Goal: Task Accomplishment & Management: Manage account settings

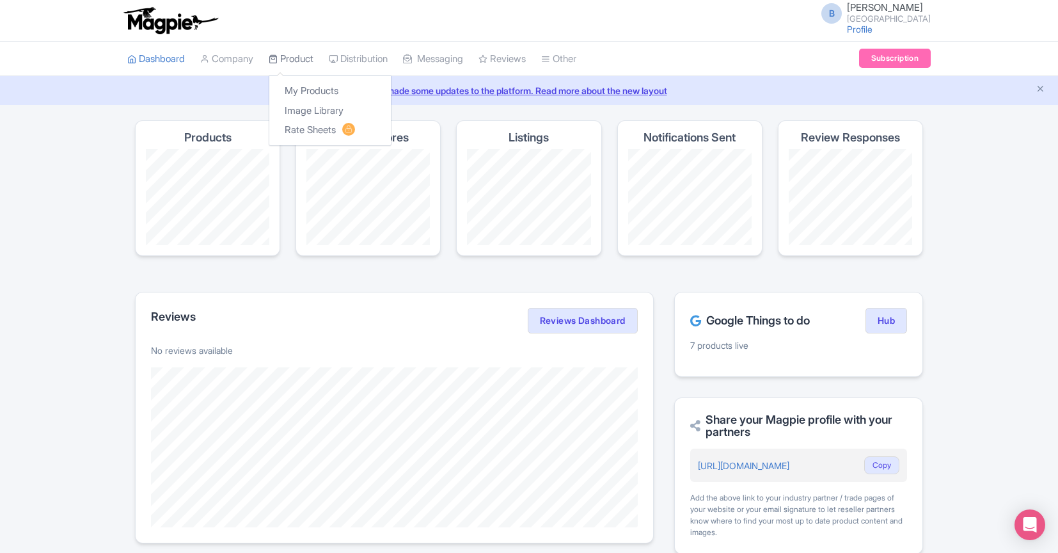
click at [309, 54] on link "Product" at bounding box center [291, 59] width 45 height 35
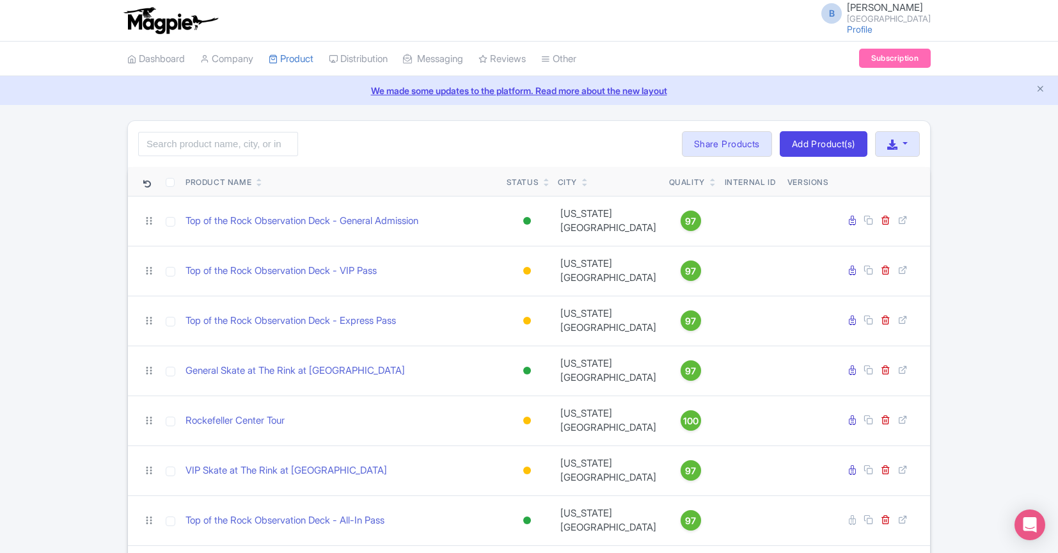
click at [95, 260] on div "Search Bulk Actions Delete Add to Collection Share Products Add to Collection C…" at bounding box center [529, 357] width 1058 height 475
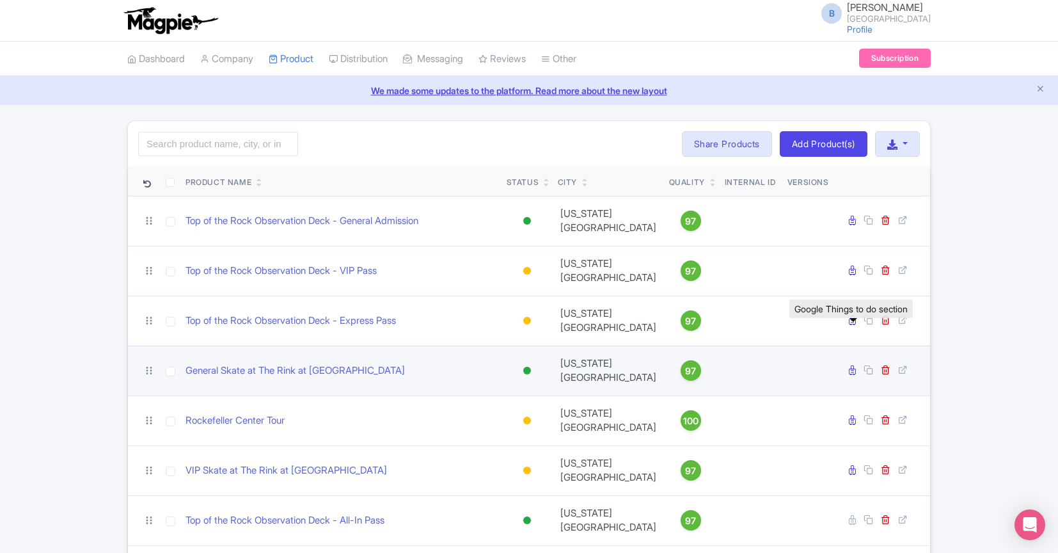
click at [849, 365] on icon at bounding box center [852, 370] width 7 height 10
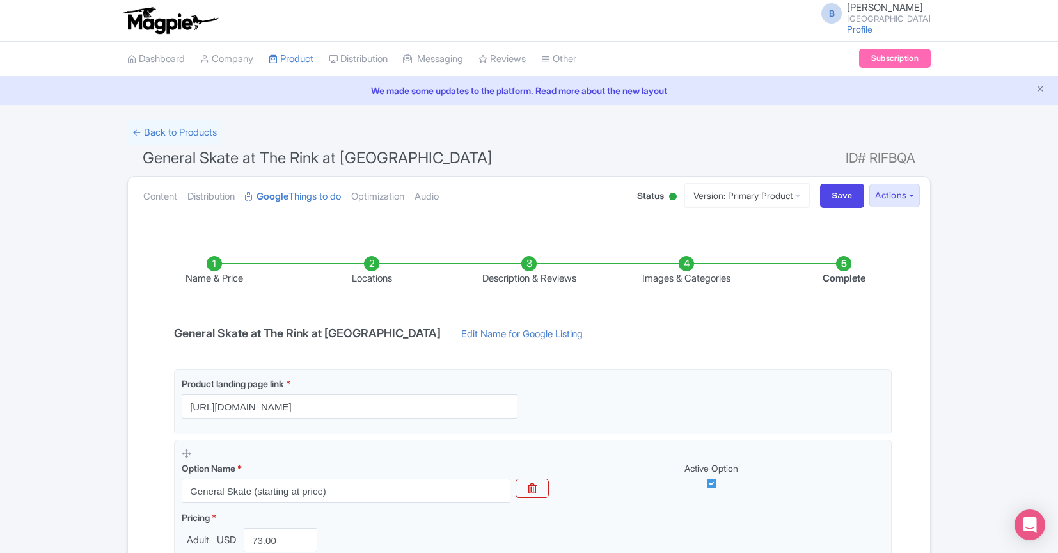
scroll to position [10, 0]
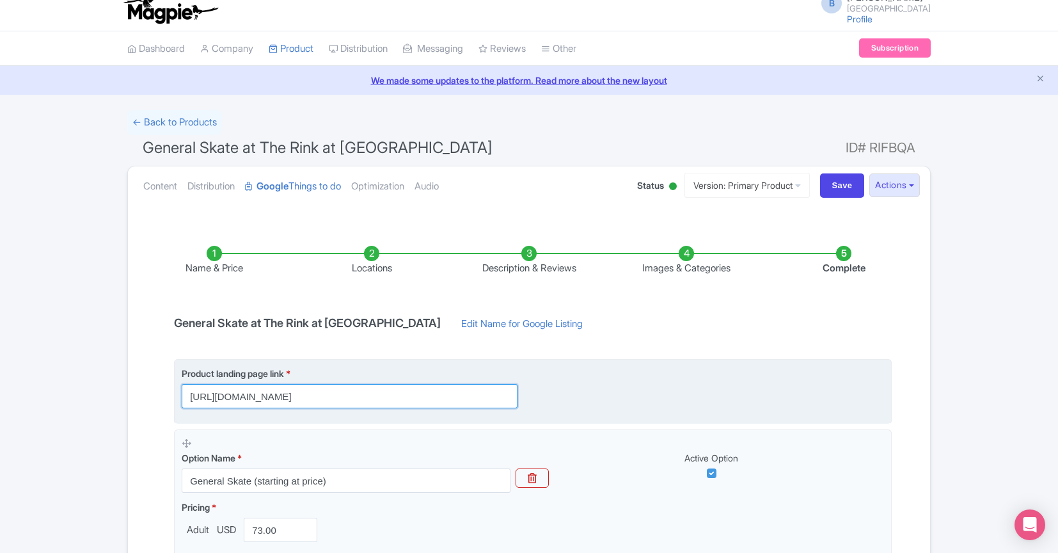
click at [451, 400] on input "https://www.rockefellercenter.com/buy-tickets/the-rink/" at bounding box center [350, 396] width 336 height 24
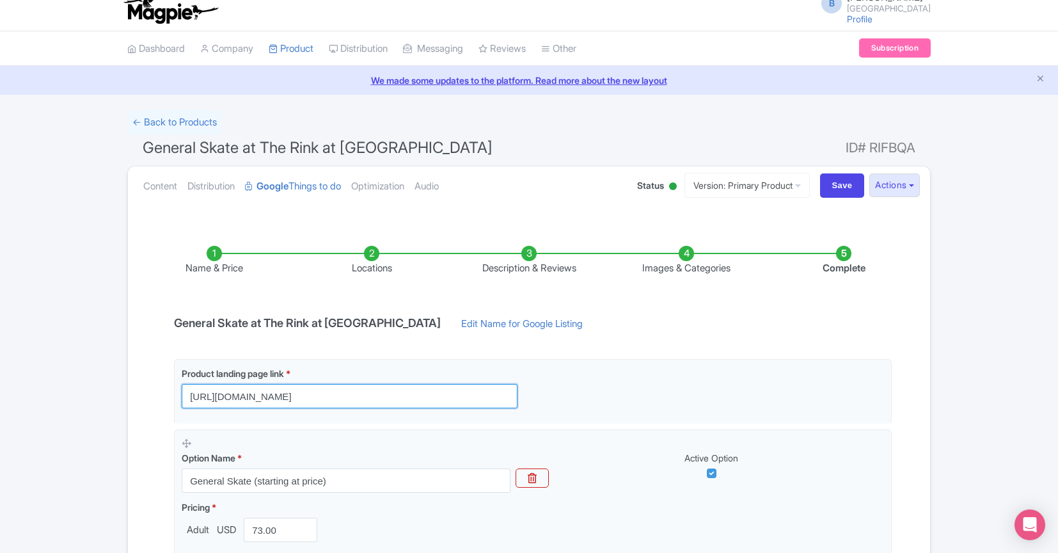
drag, startPoint x: 447, startPoint y: 397, endPoint x: 161, endPoint y: 397, distance: 286.0
click at [161, 397] on div "Name & Price Locations Description & Reviews Images & Categories Complete Gener…" at bounding box center [529, 445] width 787 height 451
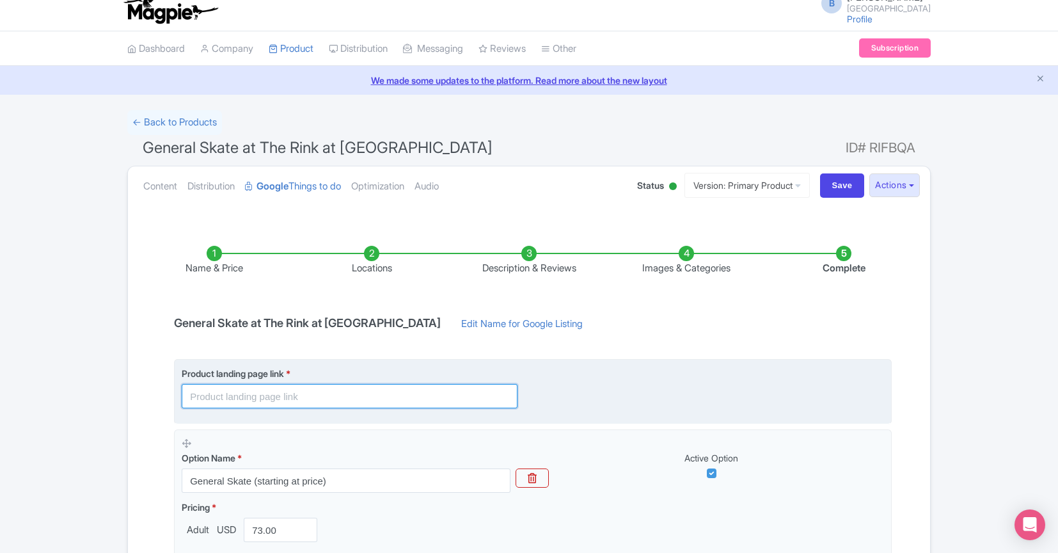
paste input "https://www.rockefellercenter.com/buy-tickets/the-rink/"
paste input "?utm_source=google&utm_medium=paid_travelads_product&utm_campaign=TOR&utm_conte…"
drag, startPoint x: 393, startPoint y: 397, endPoint x: 363, endPoint y: 397, distance: 30.7
click at [363, 397] on input "https://www.rockefellercenter.com/buy-tickets/the-rink/?utm_source=google&utm_m…" at bounding box center [350, 396] width 336 height 24
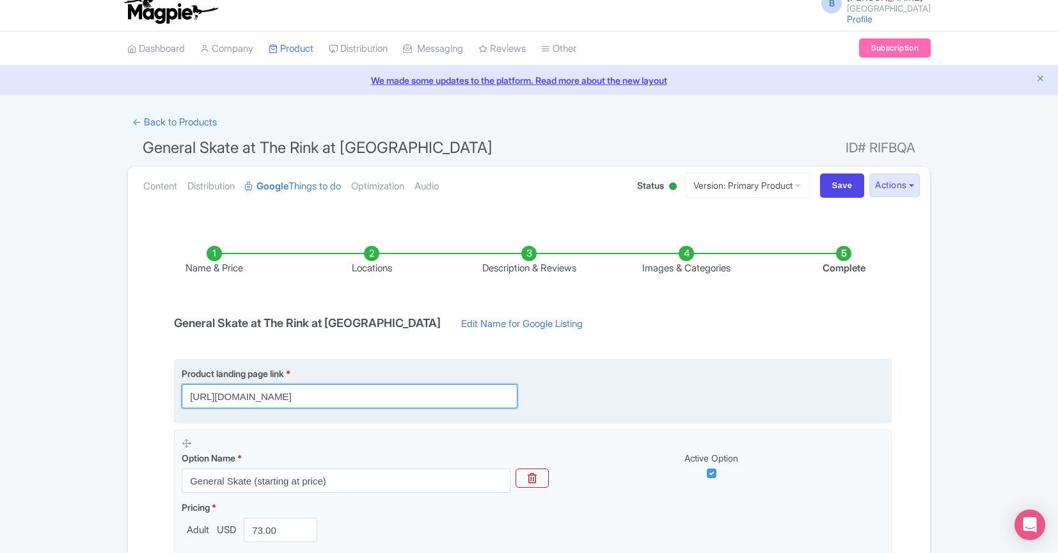
scroll to position [0, 378]
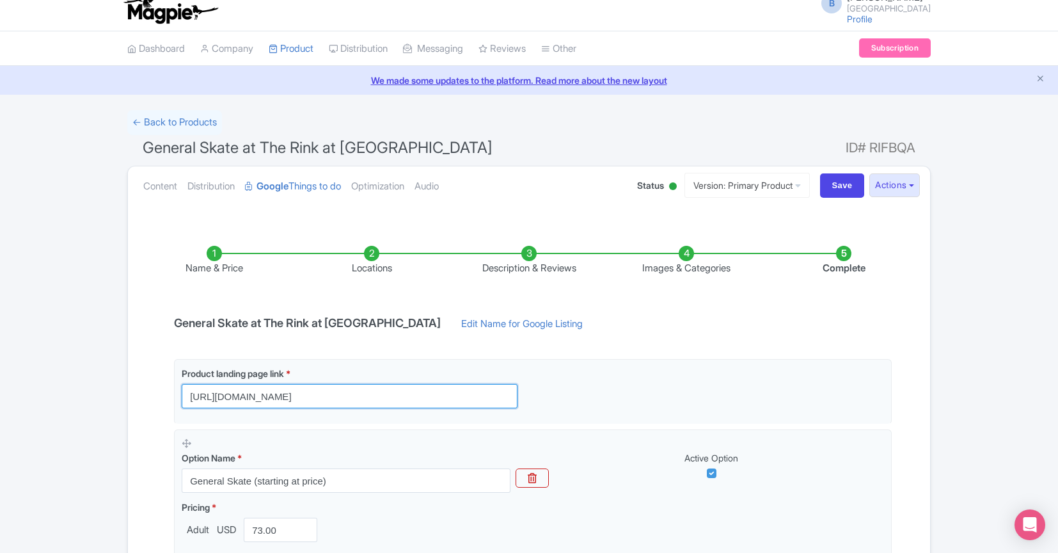
drag, startPoint x: 417, startPoint y: 397, endPoint x: 427, endPoint y: 426, distance: 31.2
click at [397, 399] on input "https://www.rockefellercenter.com/buy-tickets/the-rink/?utm_source=google&utm_m…" at bounding box center [350, 396] width 336 height 24
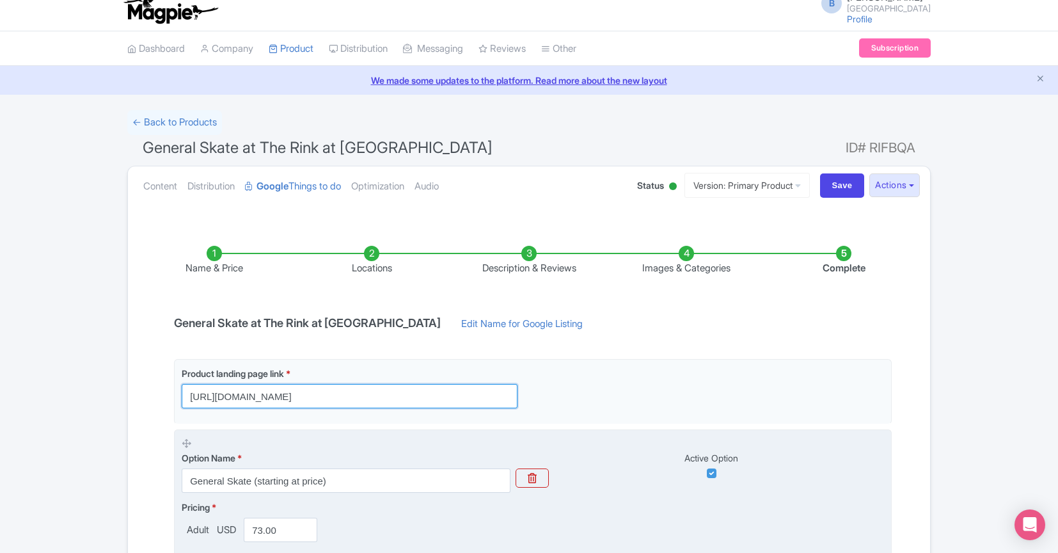
scroll to position [0, 367]
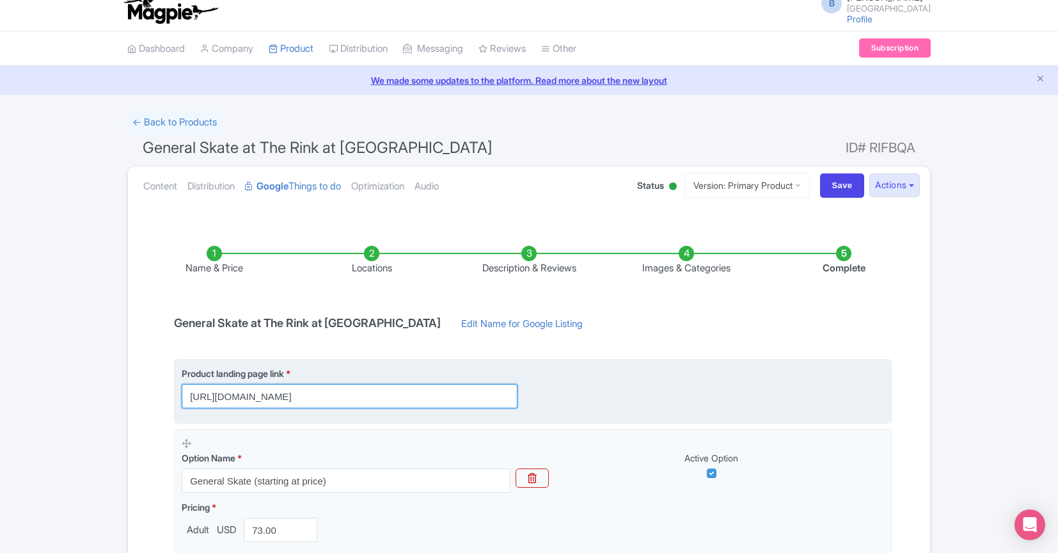
click at [447, 397] on input "https://www.rockefellercenter.com/buy-tickets/the-rink/?utm_source=google&utm_m…" at bounding box center [350, 396] width 336 height 24
drag, startPoint x: 434, startPoint y: 396, endPoint x: 576, endPoint y: 393, distance: 142.1
click at [576, 393] on div "Product landing page link * [URL][DOMAIN_NAME]" at bounding box center [533, 388] width 703 height 42
type input "[URL][DOMAIN_NAME]"
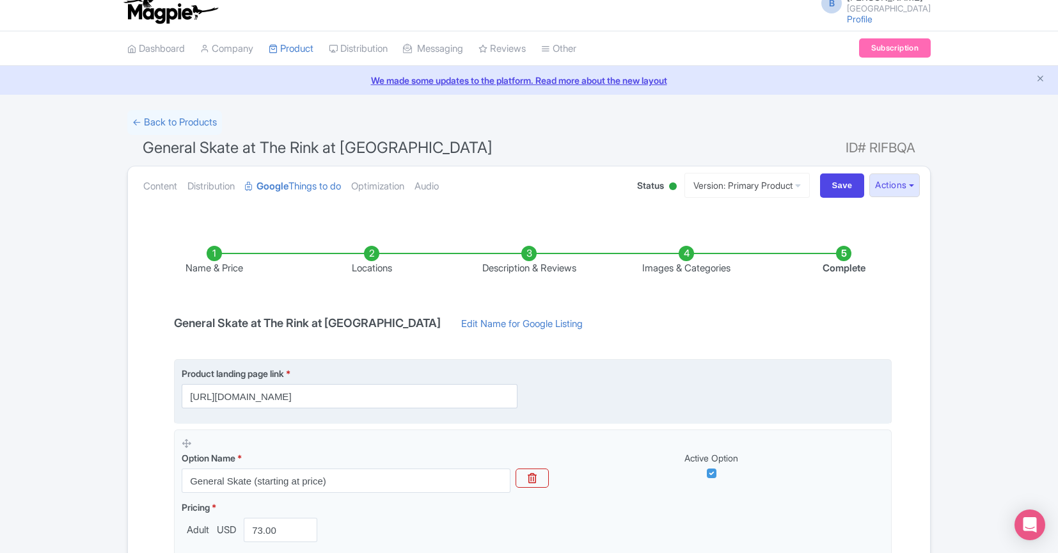
scroll to position [0, 0]
click at [679, 399] on div "Product landing page link * https://www.rockefellercenter.com/buy-tickets/the-r…" at bounding box center [533, 388] width 703 height 42
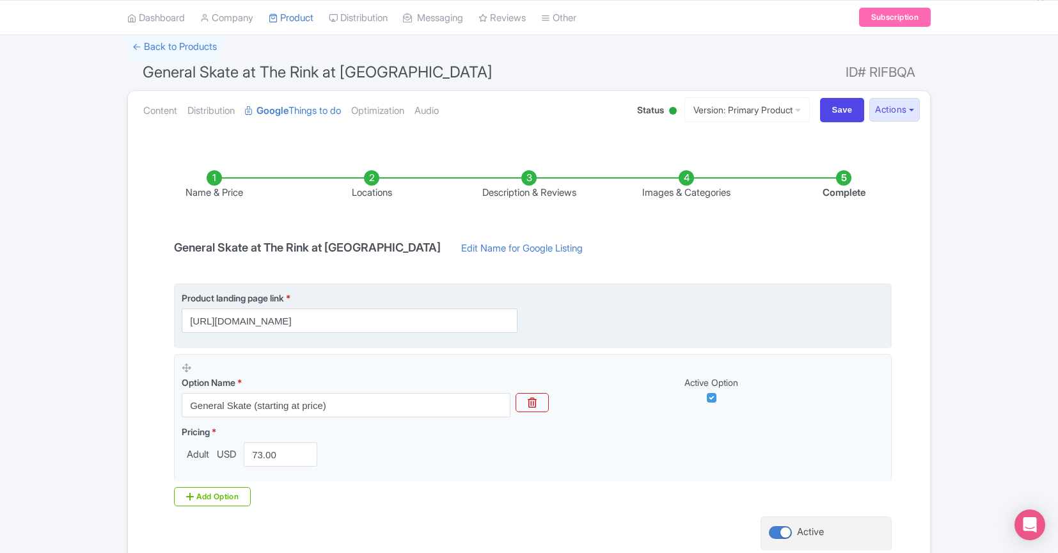
scroll to position [191, 0]
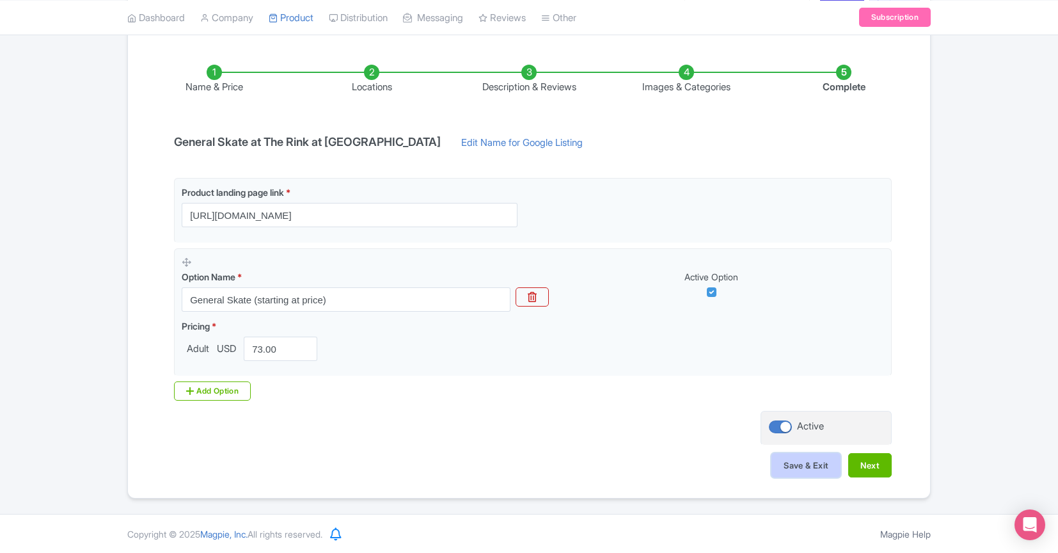
click at [791, 459] on button "Save & Exit" at bounding box center [806, 465] width 69 height 24
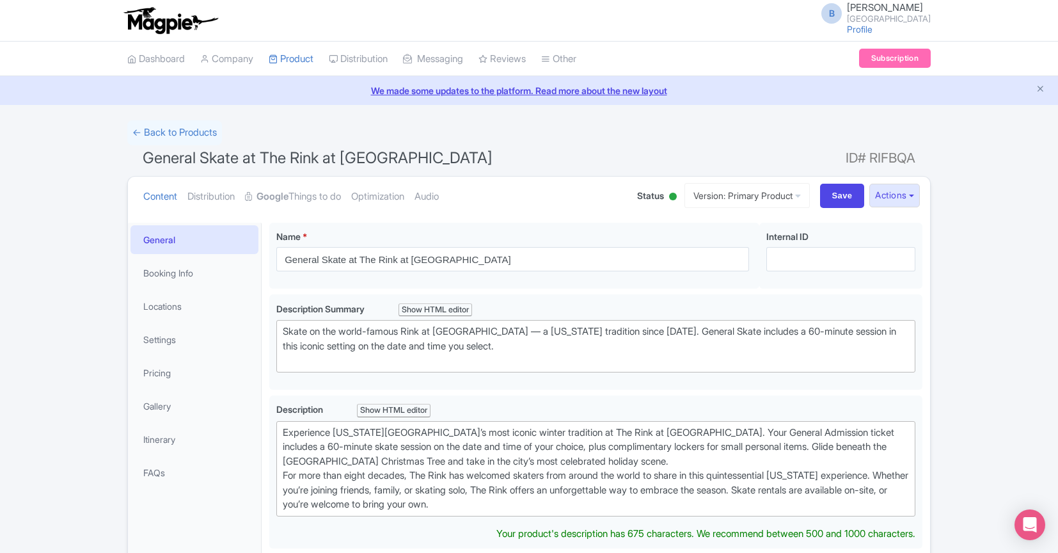
click at [1044, 88] on icon "Close announcement" at bounding box center [1041, 89] width 10 height 10
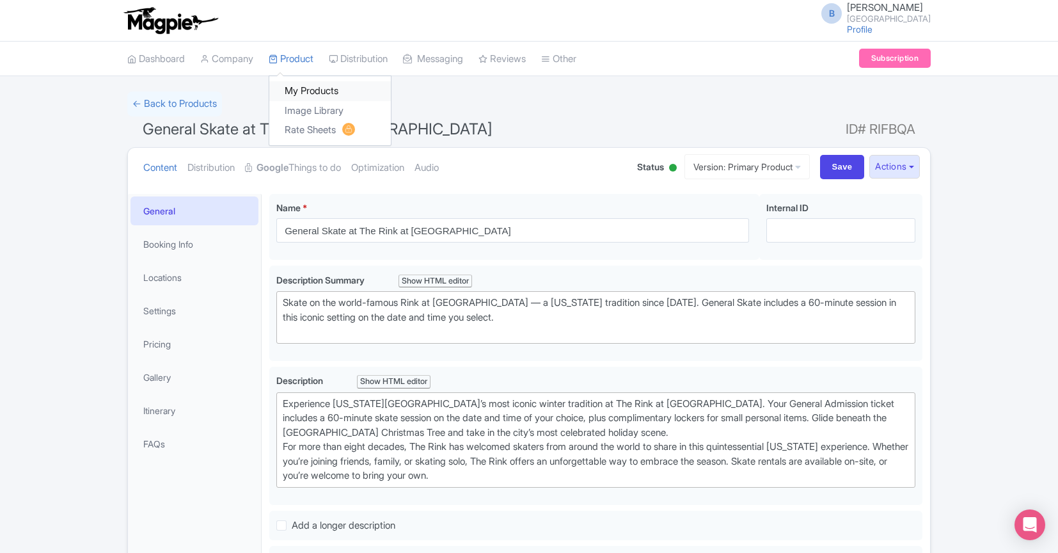
click at [299, 91] on link "My Products" at bounding box center [330, 91] width 122 height 20
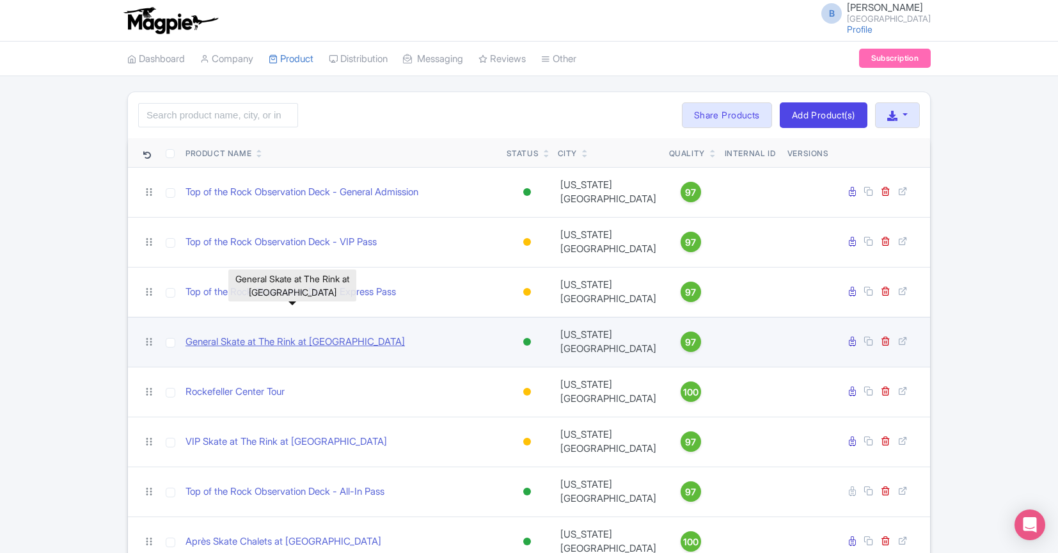
click at [300, 335] on link "General Skate at The Rink at [GEOGRAPHIC_DATA]" at bounding box center [295, 342] width 219 height 15
click at [852, 337] on icon at bounding box center [852, 342] width 7 height 10
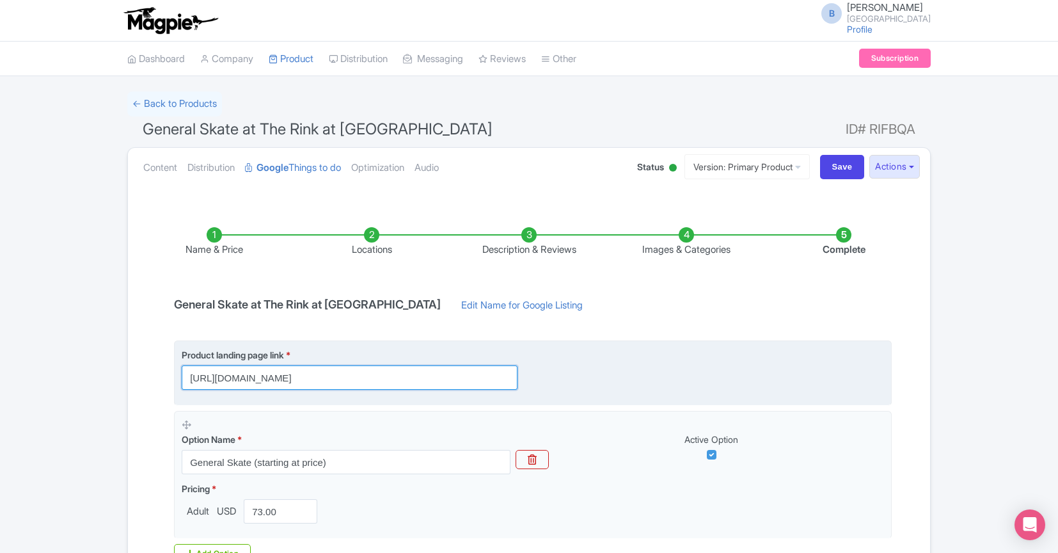
click at [400, 381] on input "[URL][DOMAIN_NAME]" at bounding box center [350, 377] width 336 height 24
click at [608, 364] on div "Product landing page link * https://www.rockefellercenter.com/buy-tickets/the-r…" at bounding box center [533, 369] width 703 height 42
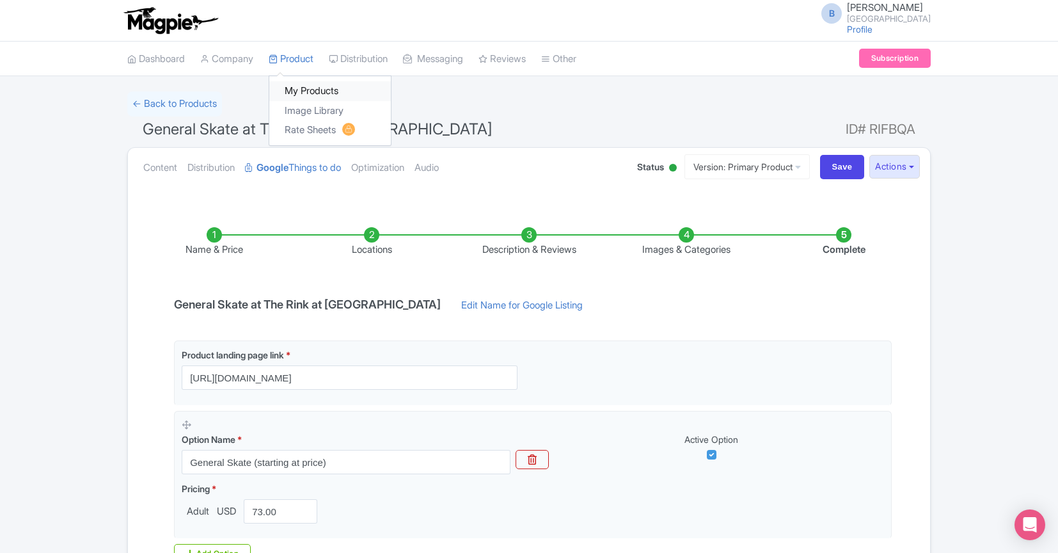
click at [309, 86] on link "My Products" at bounding box center [330, 91] width 122 height 20
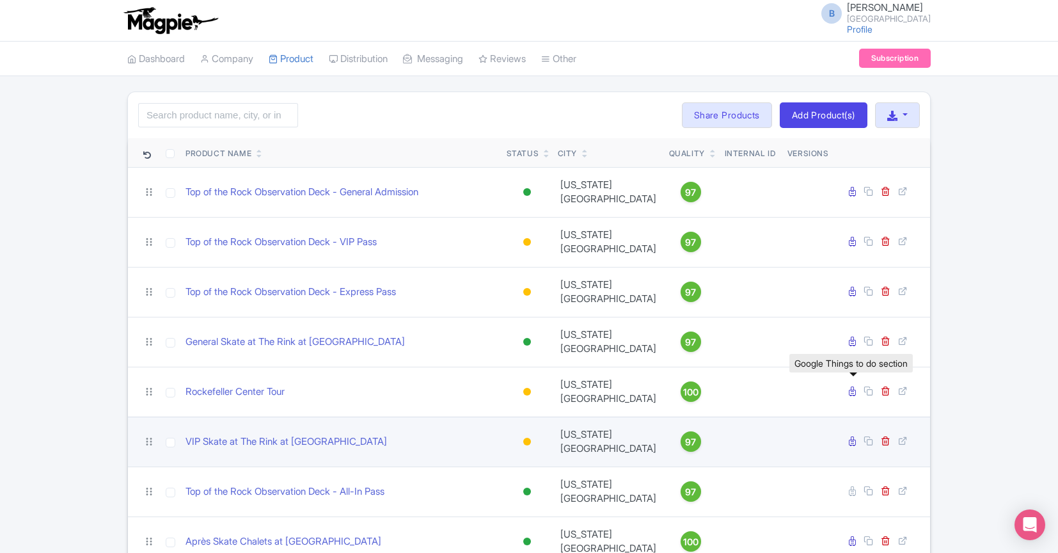
click at [855, 436] on icon at bounding box center [852, 441] width 7 height 10
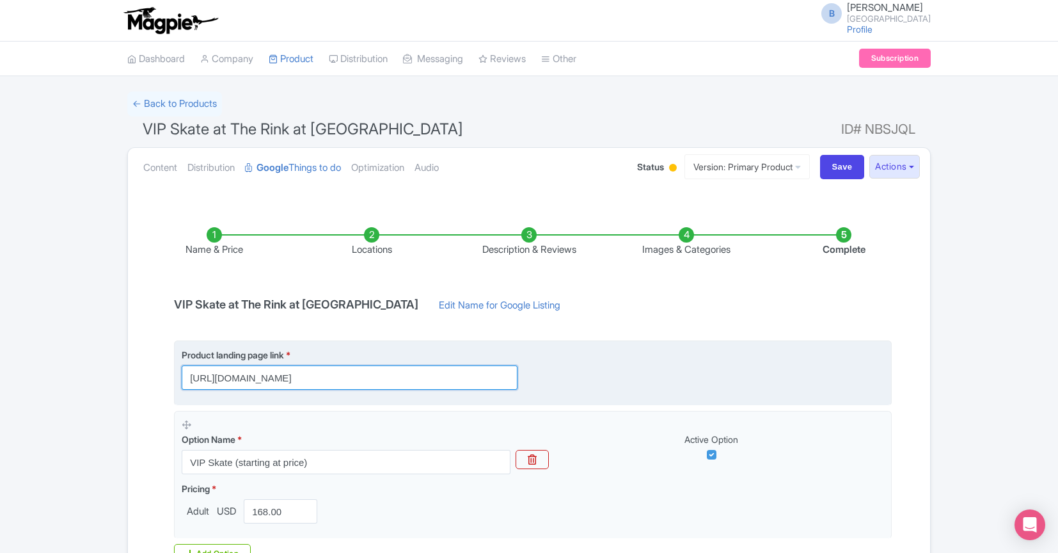
click at [479, 379] on input "[URL][DOMAIN_NAME]" at bounding box center [350, 377] width 336 height 24
paste input "[URL][DOMAIN_NAME]"
click at [306, 404] on fieldset "Product landing page link * https://www.rockefellercenter.com/buy-tickets/the-r…" at bounding box center [533, 372] width 718 height 65
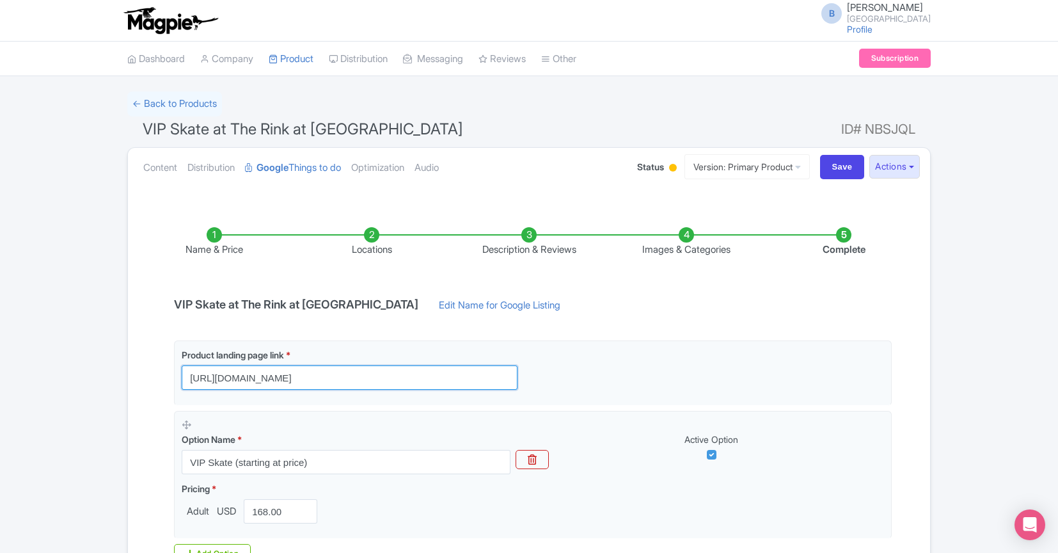
drag, startPoint x: 420, startPoint y: 377, endPoint x: 161, endPoint y: 376, distance: 259.8
click at [161, 376] on div "Name & Price Locations Description & Reviews Images & Categories Complete VIP S…" at bounding box center [529, 427] width 787 height 451
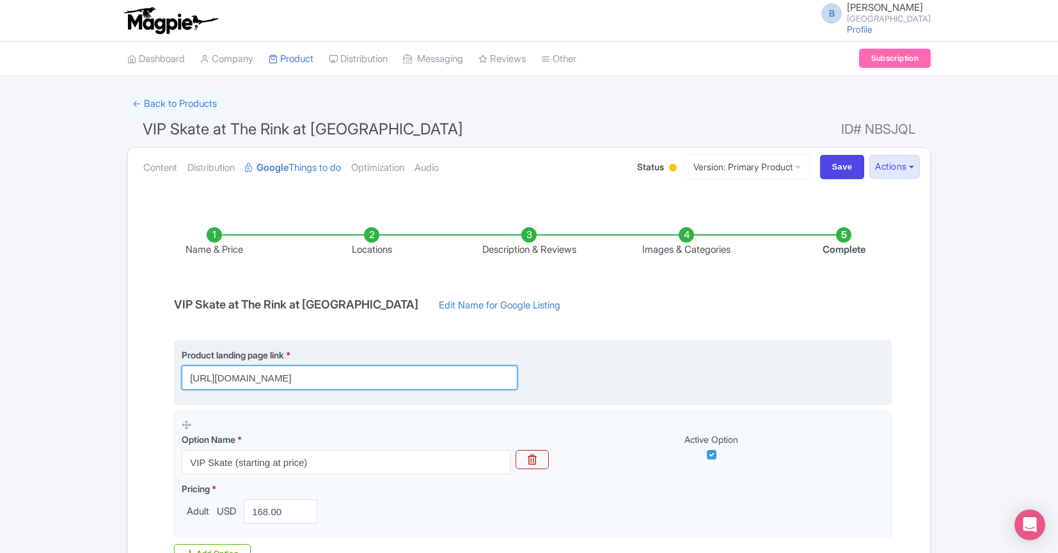
paste input "-vip"
click at [414, 379] on input "https://www.rockefellercenter.com/buy-tickets/the-rink-vip/?utm_source=google&u…" at bounding box center [350, 377] width 336 height 24
click at [438, 379] on input "https://www.rockefellercenter.com/buy-tickets/the-rink-vip/?utm_source=google&u…" at bounding box center [350, 377] width 336 height 24
drag, startPoint x: 434, startPoint y: 379, endPoint x: 403, endPoint y: 380, distance: 31.4
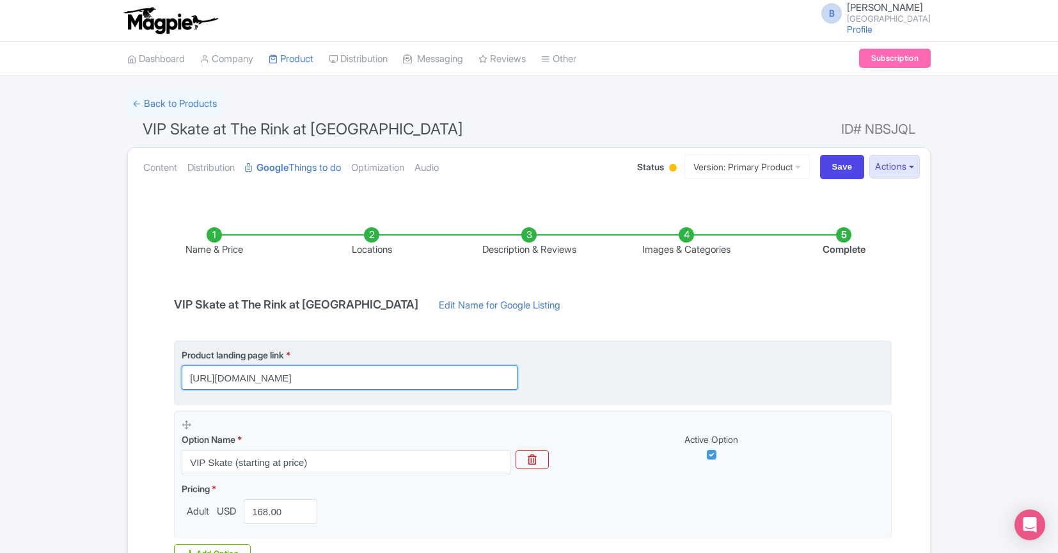
click at [403, 380] on input "https://www.rockefellercenter.com/buy-tickets/the-rink-vip/?utm_source=google&u…" at bounding box center [350, 377] width 336 height 24
drag, startPoint x: 400, startPoint y: 381, endPoint x: 408, endPoint y: 381, distance: 7.7
click at [401, 381] on input "https://www.rockefellercenter.com/buy-tickets/the-rink-vip/?utm_source=google&u…" at bounding box center [350, 377] width 336 height 24
drag, startPoint x: 416, startPoint y: 379, endPoint x: 402, endPoint y: 380, distance: 13.5
click at [402, 380] on input "https://www.rockefellercenter.com/buy-tickets/the-rink-vip/?utm_source=google&u…" at bounding box center [350, 377] width 336 height 24
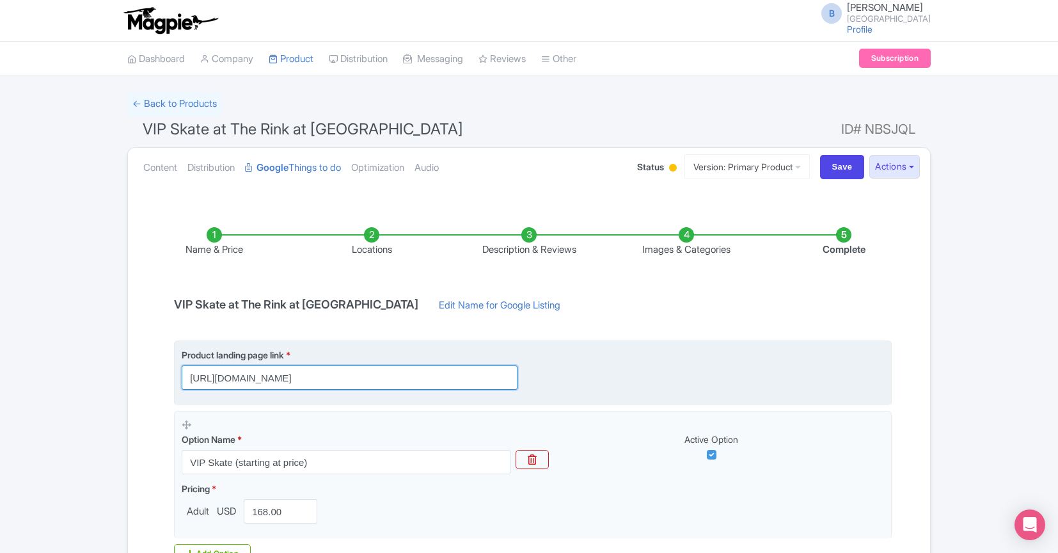
click at [402, 380] on input "https://www.rockefellercenter.com/buy-tickets/the-rink-vip/?utm_source=google&u…" at bounding box center [350, 377] width 336 height 24
drag, startPoint x: 369, startPoint y: 380, endPoint x: 587, endPoint y: 376, distance: 218.2
click at [587, 376] on div "Product landing page link * https://www.rockefellercenter.com/buy-tickets/the-r…" at bounding box center [533, 369] width 703 height 42
type input "https://www.rockefellercenter.com/buy-tickets/the-rink-vip/?utm_source=google&u…"
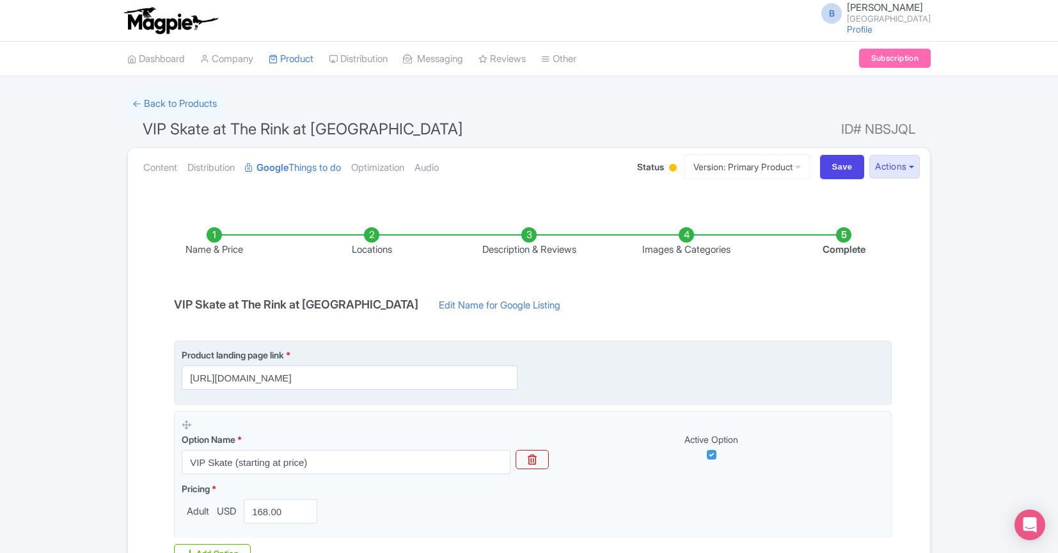
scroll to position [0, 0]
click at [649, 385] on div "Product landing page link * https://www.rockefellercenter.com/buy-tickets/the-r…" at bounding box center [533, 369] width 703 height 42
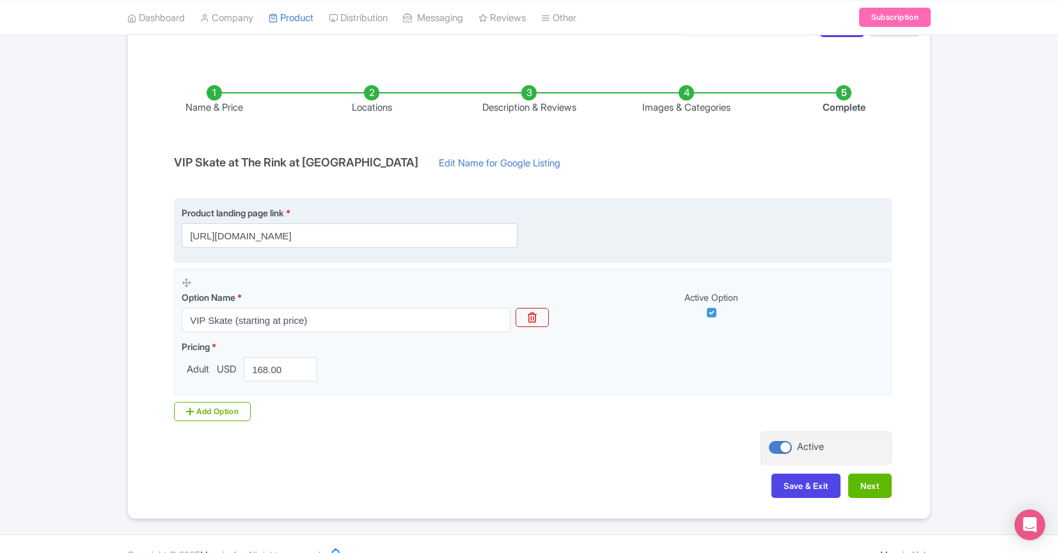
scroll to position [163, 0]
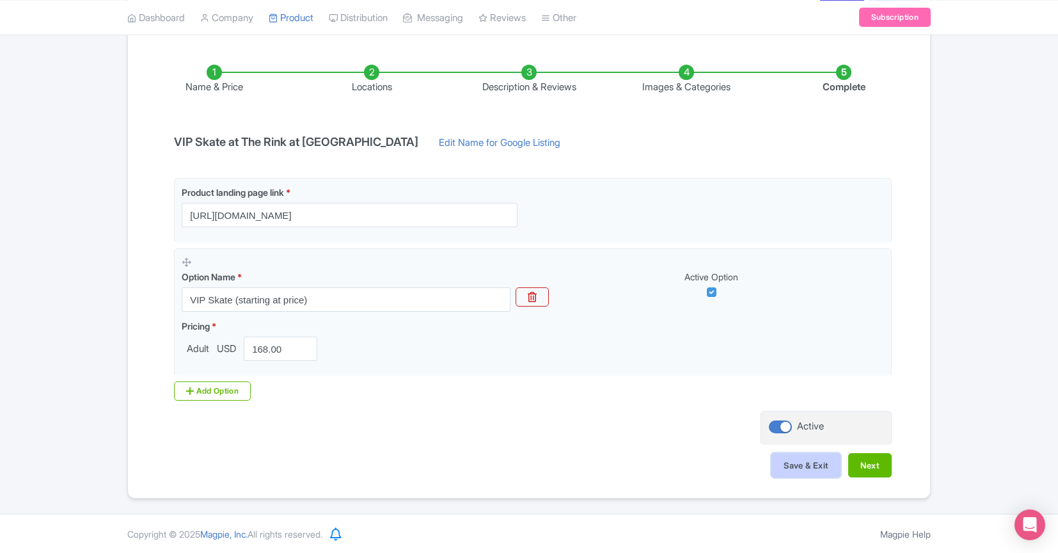
click at [807, 466] on button "Save & Exit" at bounding box center [806, 465] width 69 height 24
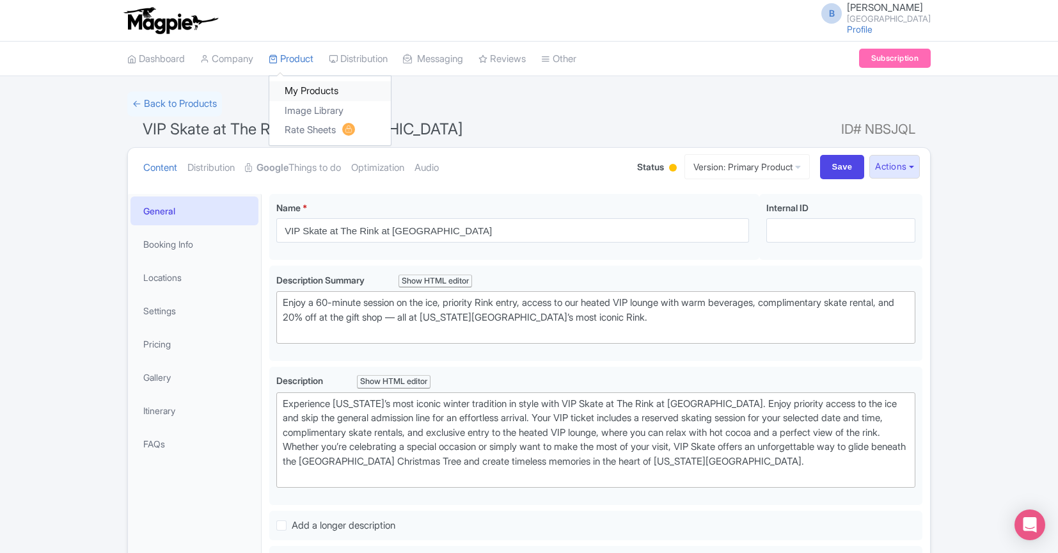
click at [307, 84] on link "My Products" at bounding box center [330, 91] width 122 height 20
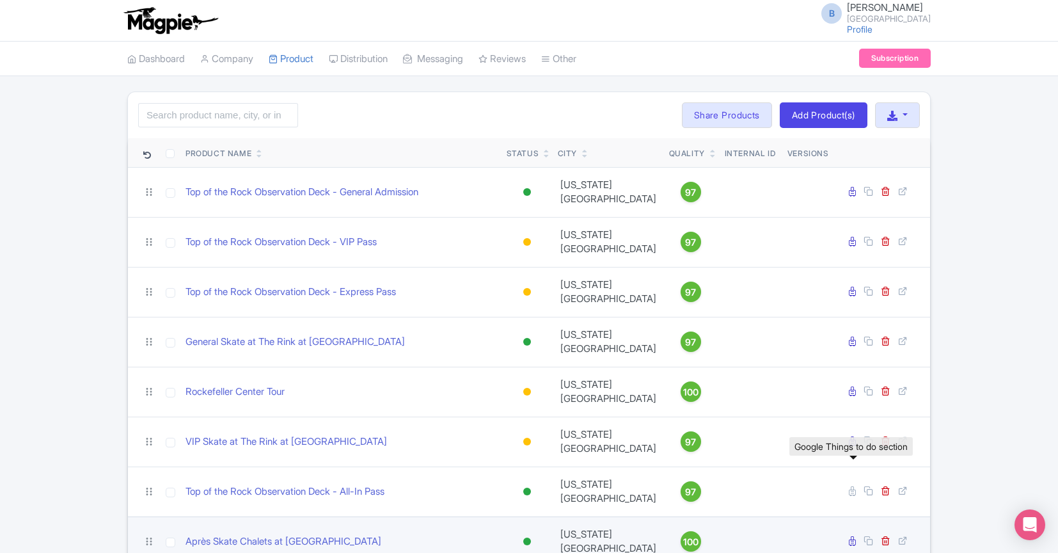
click at [853, 536] on icon at bounding box center [852, 541] width 7 height 10
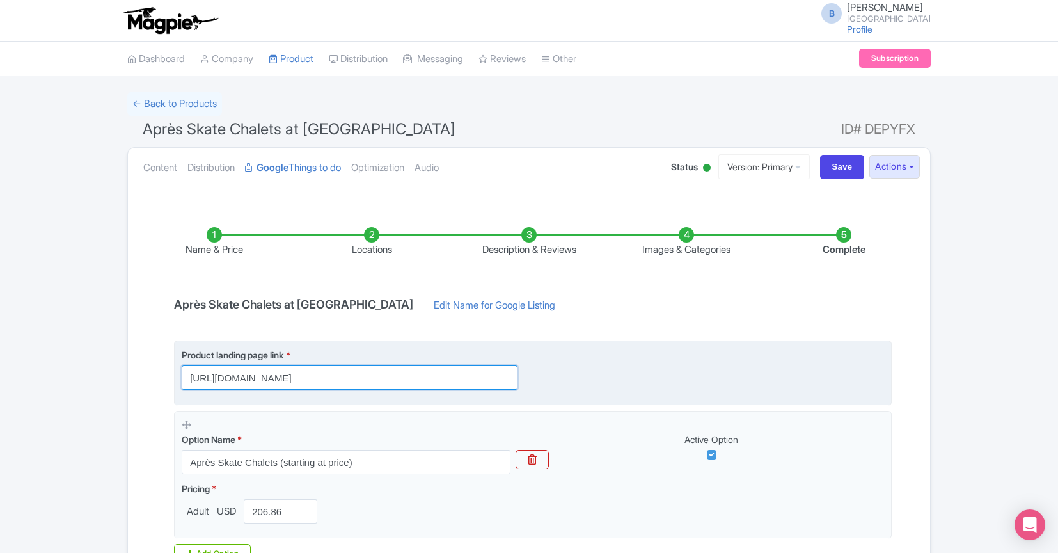
click at [473, 379] on input "https://www.rockefellercenter.com/buy-tickets/the-rink-chalets/" at bounding box center [350, 377] width 336 height 24
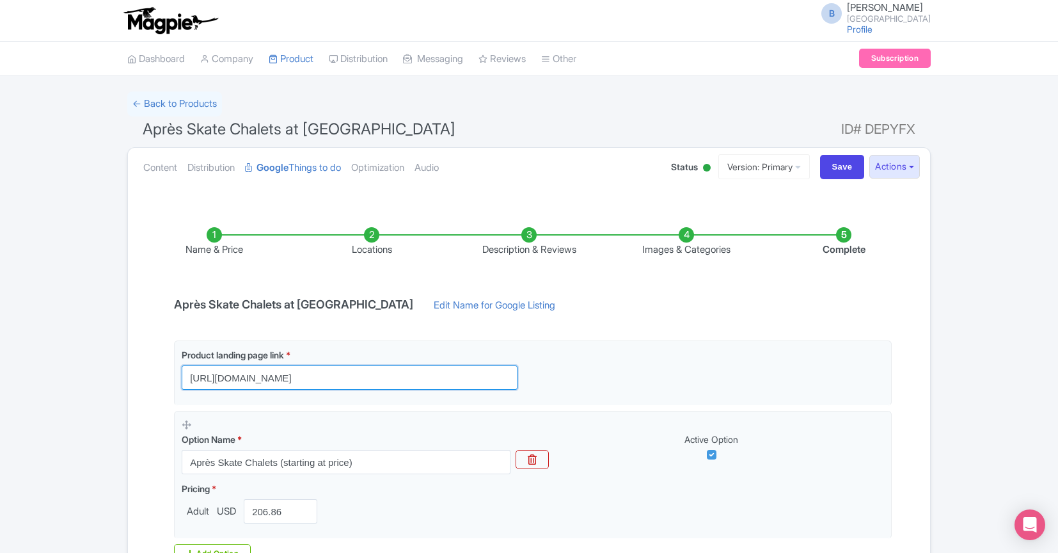
drag, startPoint x: 471, startPoint y: 378, endPoint x: 172, endPoint y: 371, distance: 298.9
click at [172, 371] on div "Product landing page link * https://www.rockefellercenter.com/buy-tickets/the-r…" at bounding box center [529, 451] width 726 height 223
paste input "https://www.rockefellercenter.com/buy-tickets/the-rink-vip/?utm_source=google&u…"
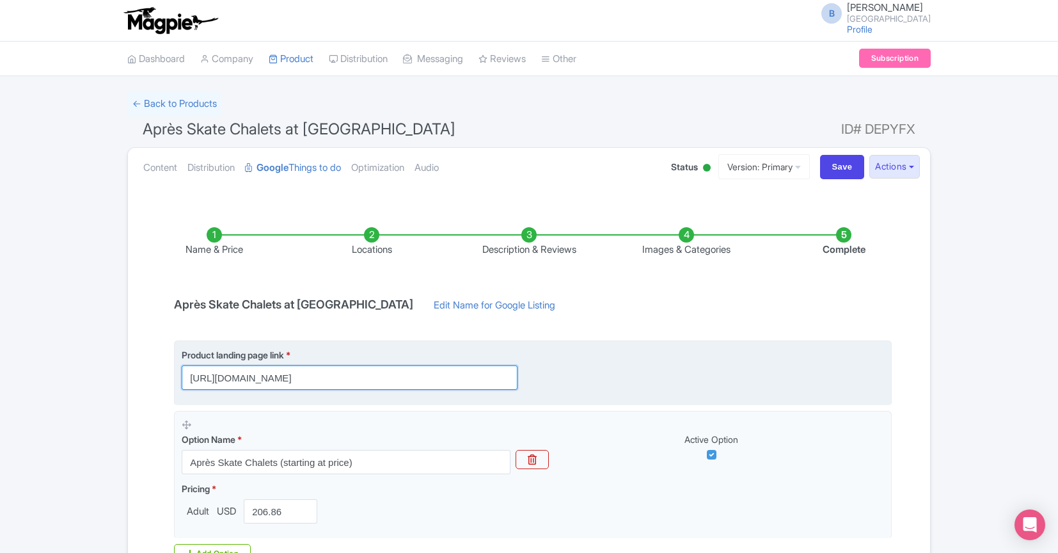
drag, startPoint x: 312, startPoint y: 377, endPoint x: 282, endPoint y: 381, distance: 30.3
click at [282, 381] on input "https://www.rockefellercenter.com/buy-tickets/the-rink-vip/?utm_source=google&u…" at bounding box center [350, 377] width 336 height 24
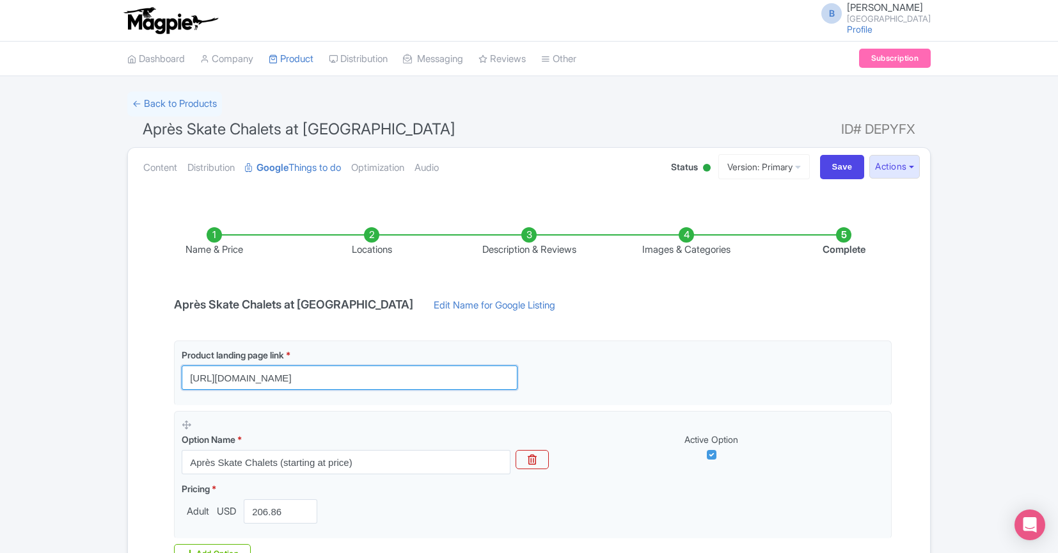
scroll to position [0, 0]
drag, startPoint x: 431, startPoint y: 376, endPoint x: 165, endPoint y: 374, distance: 265.5
click at [165, 374] on div "Name & Price Locations Description & Reviews Images & Categories Complete Après…" at bounding box center [529, 427] width 787 height 451
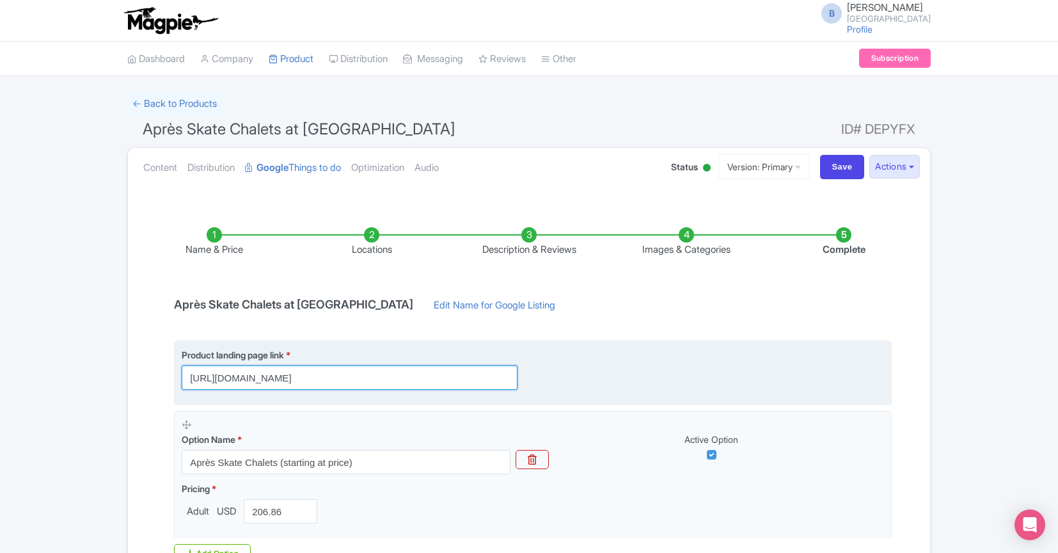
paste input "chalets/"
click at [759, 372] on div "Product landing page link * https://www.rockefellercenter.com/buy-tickets/the-r…" at bounding box center [533, 369] width 703 height 42
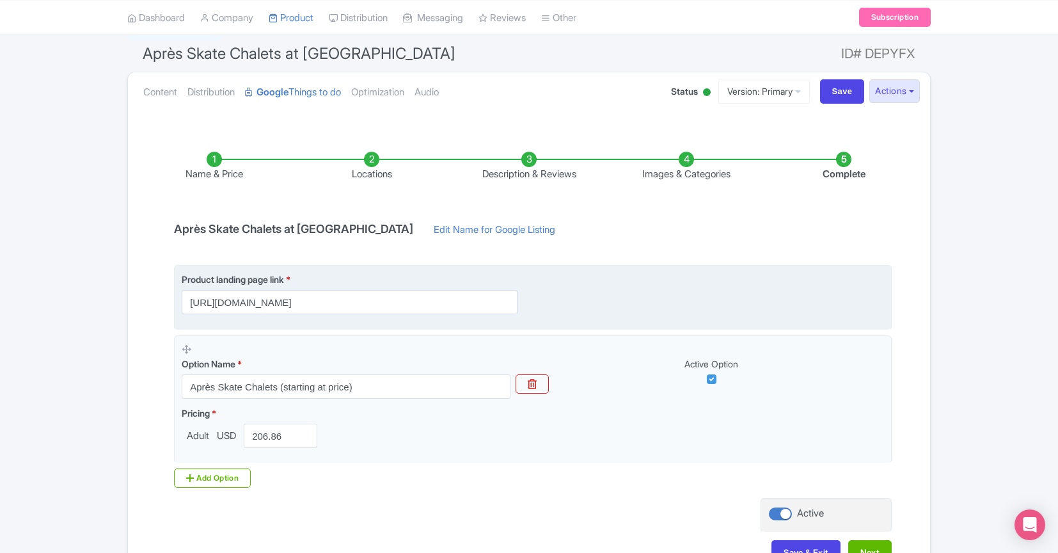
scroll to position [77, 0]
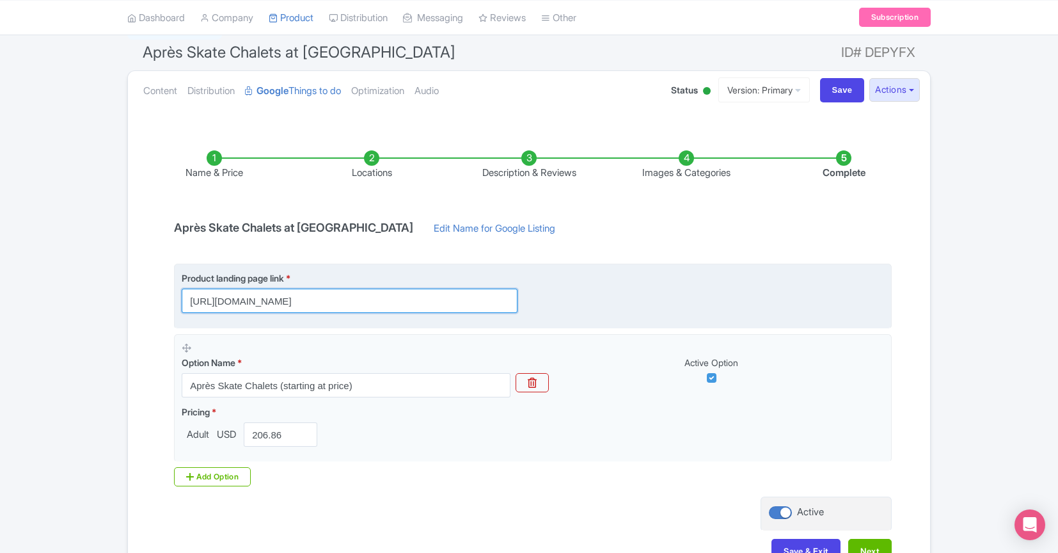
click at [456, 303] on input "https://www.rockefellercenter.com/buy-tickets/the-rink-chalets//?utm_source=goo…" at bounding box center [350, 301] width 336 height 24
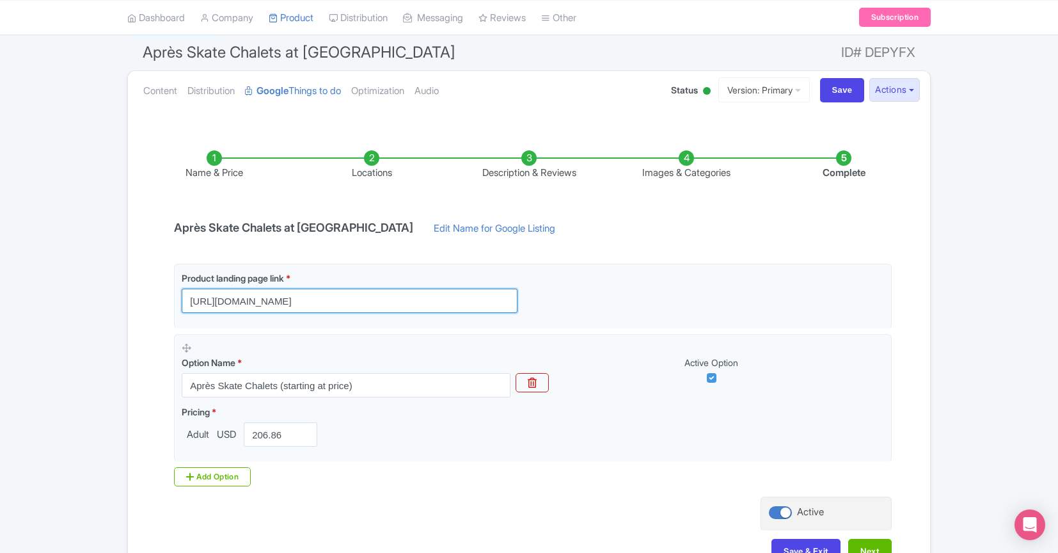
type input "https://www.rockefellercenter.com/buy-tickets/the-rink-chalets/?utm_source=goog…"
click at [916, 298] on div "Name & Price Locations Description & Reviews Images & Categories Complete Après…" at bounding box center [529, 350] width 787 height 451
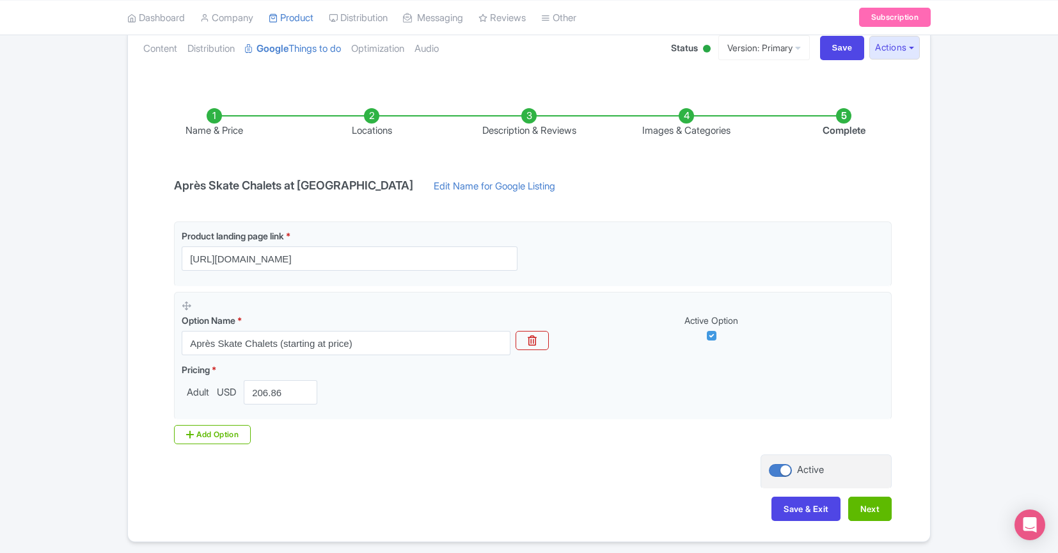
scroll to position [129, 0]
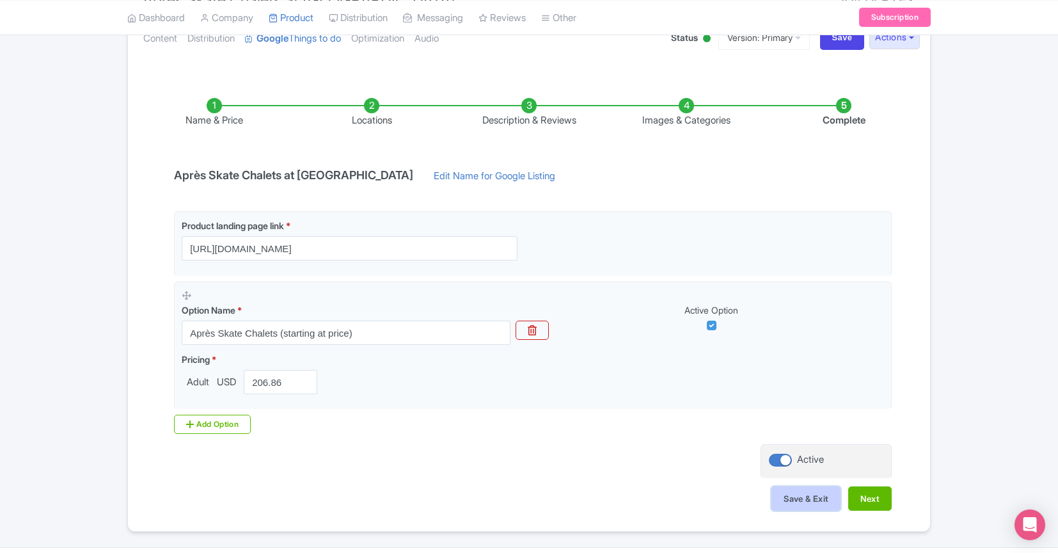
click at [794, 492] on button "Save & Exit" at bounding box center [806, 498] width 69 height 24
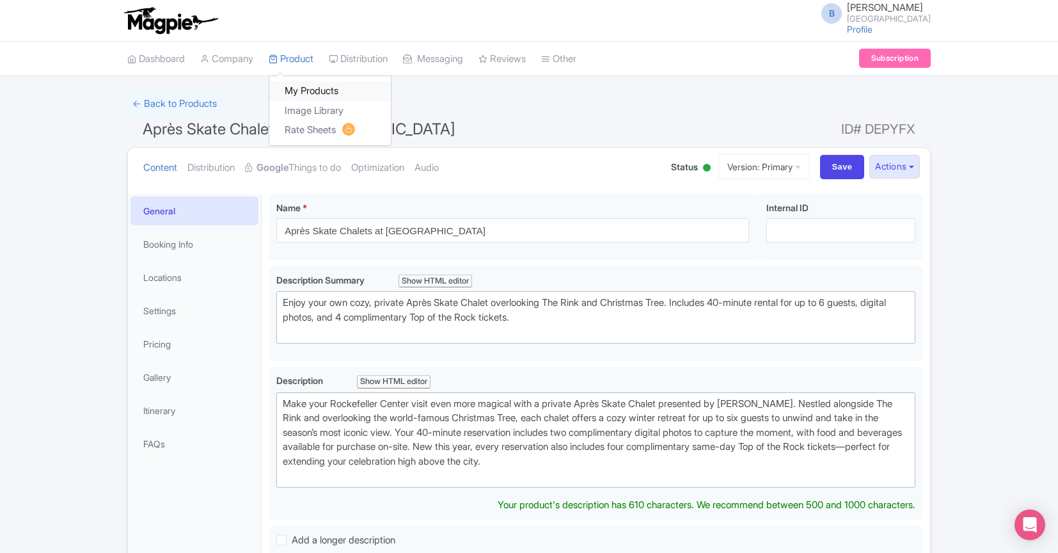
click at [306, 89] on link "My Products" at bounding box center [330, 91] width 122 height 20
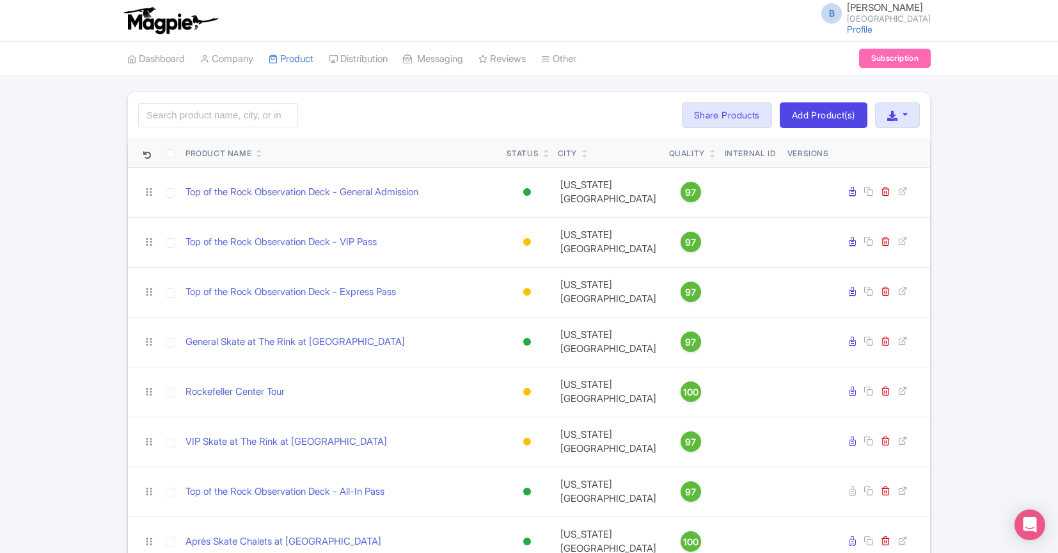
drag, startPoint x: 1003, startPoint y: 291, endPoint x: 951, endPoint y: 365, distance: 90.2
click at [1002, 292] on div "Search Bulk Actions Delete Add to Collection Share Products Add to Collection C…" at bounding box center [529, 328] width 1058 height 475
drag, startPoint x: 951, startPoint y: 367, endPoint x: 941, endPoint y: 353, distance: 16.5
click at [949, 364] on div "Search Bulk Actions Delete Add to Collection Share Products Add to Collection C…" at bounding box center [529, 328] width 1058 height 475
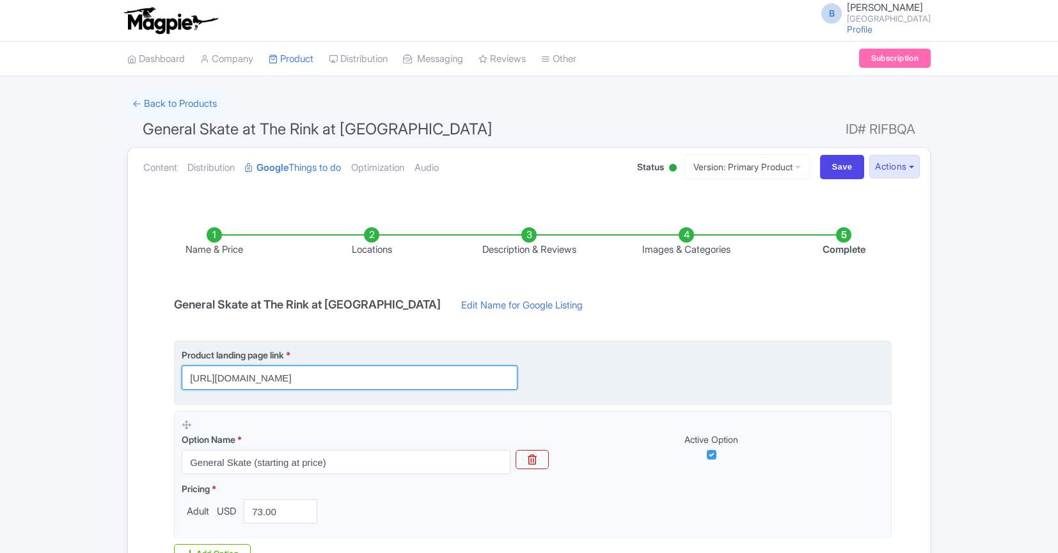
click at [390, 379] on input "https://www.rockefellercenter.com/buy-tickets/the-rink/?utm_source=google&utm_m…" at bounding box center [350, 377] width 336 height 24
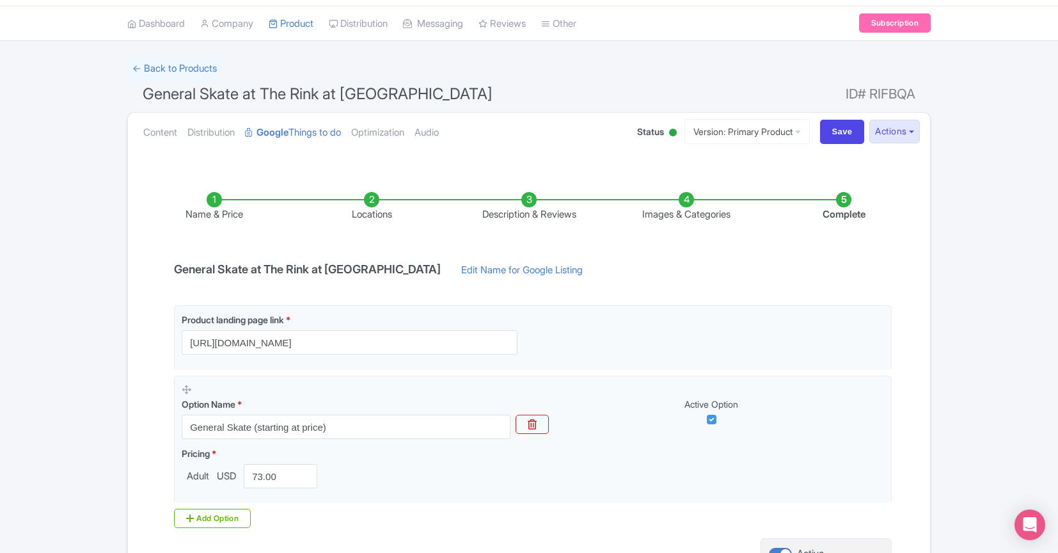
drag, startPoint x: 945, startPoint y: 304, endPoint x: 946, endPoint y: 374, distance: 70.4
click at [945, 304] on div "← Back to Products General Skate at The Rink at Rockefeller Center ID# RIFBQA C…" at bounding box center [529, 340] width 1058 height 569
click at [946, 375] on div "← Back to Products General Skate at The Rink at Rockefeller Center ID# RIFBQA C…" at bounding box center [529, 340] width 1058 height 569
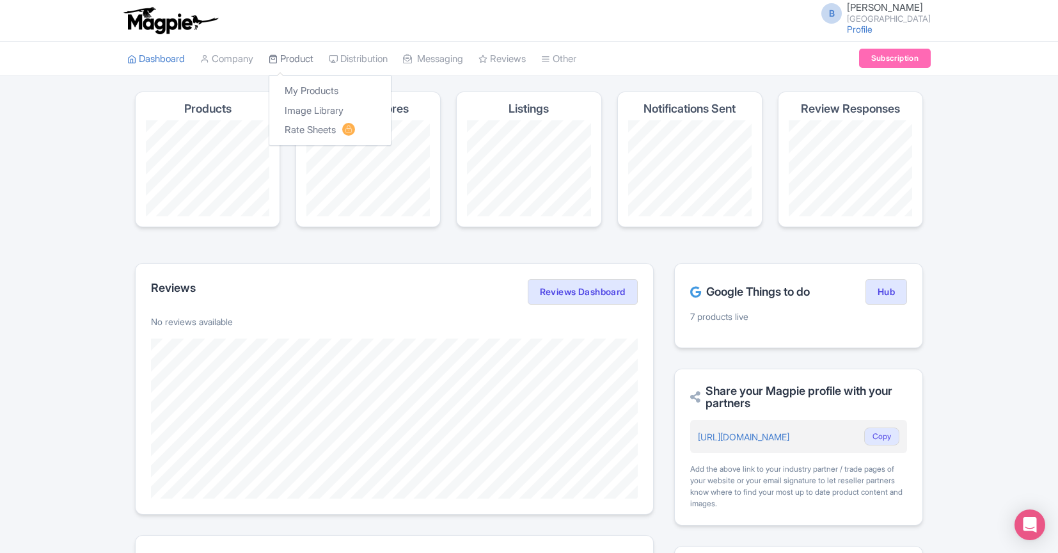
click at [308, 63] on link "Product" at bounding box center [291, 59] width 45 height 35
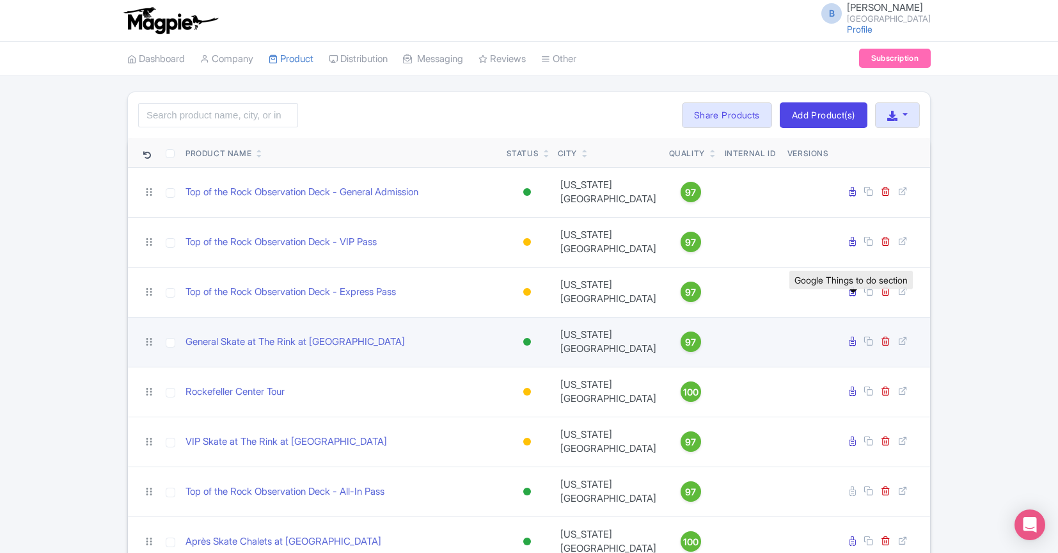
click at [855, 335] on link at bounding box center [854, 341] width 10 height 12
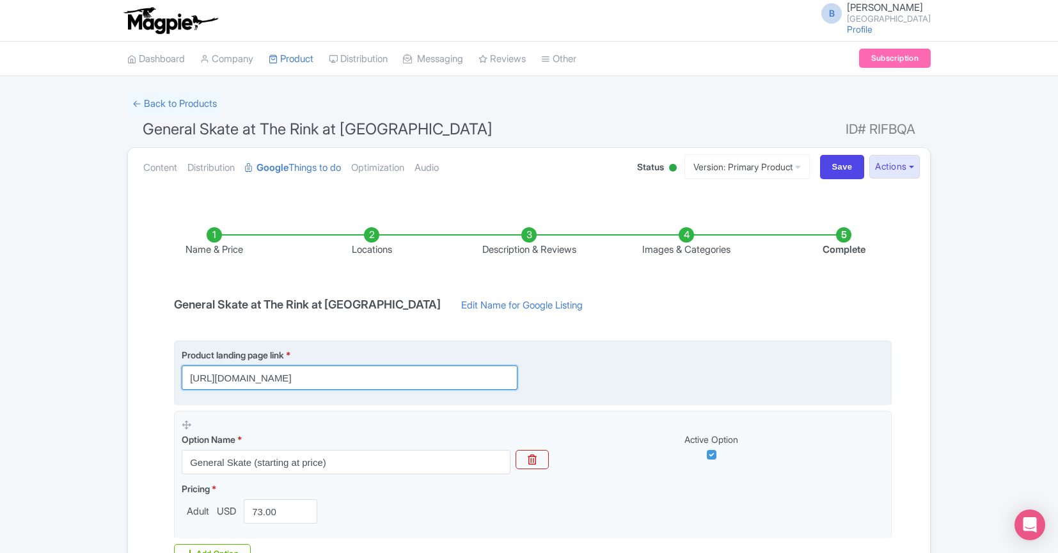
click at [470, 376] on input "https://www.rockefellercenter.com/buy-tickets/the-rink/?utm_source=google&utm_m…" at bounding box center [350, 377] width 336 height 24
paste input "&utm_campaign=20716997989&utm_content=english_generalskate"
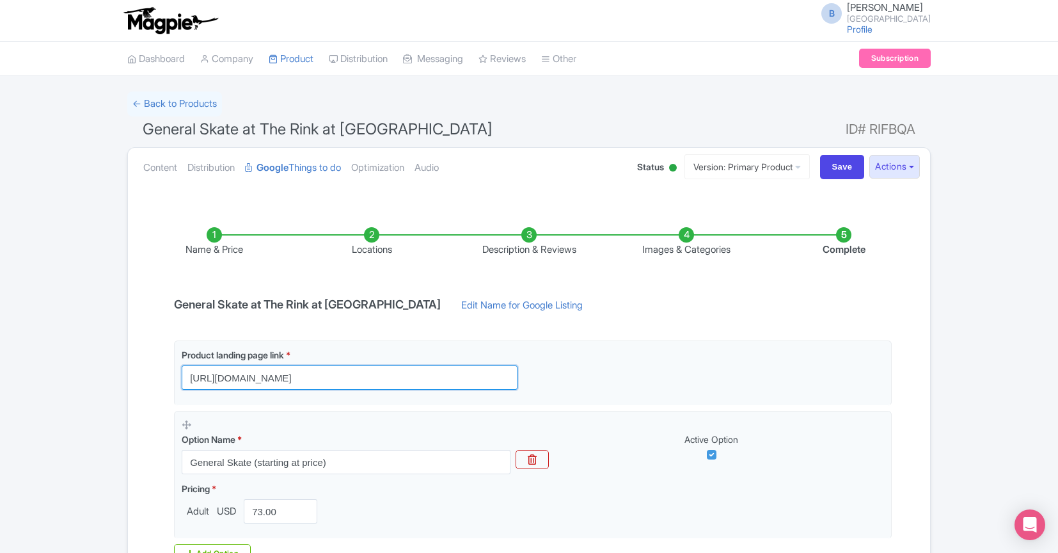
scroll to position [0, 418]
type input "https://www.rockefellercenter.com/buy-tickets/the-rink/?utm_source=google&utm_m…"
click at [975, 429] on div "← Back to Products General Skate at The Rink at Rockefeller Center ID# RIFBQA C…" at bounding box center [529, 375] width 1058 height 569
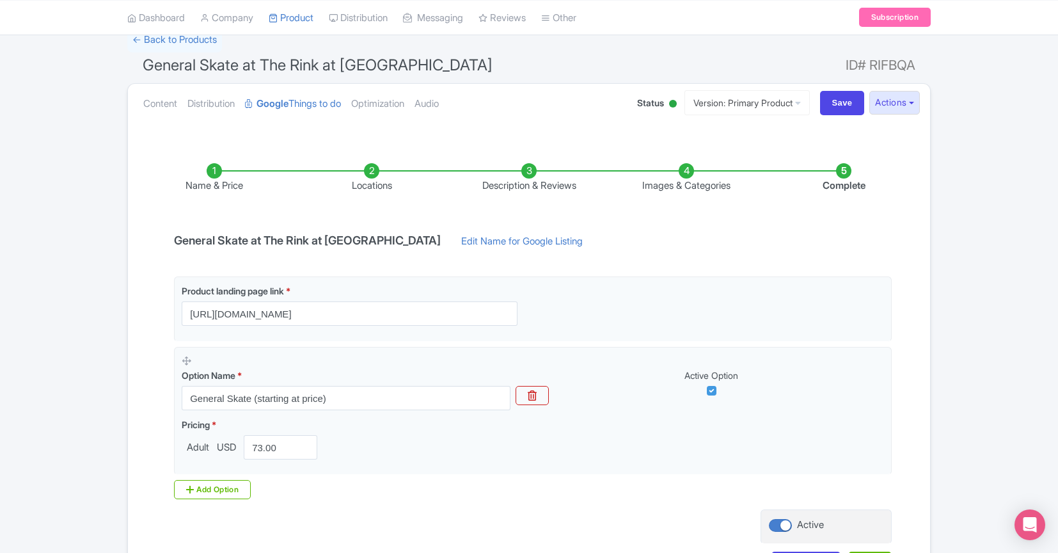
scroll to position [163, 0]
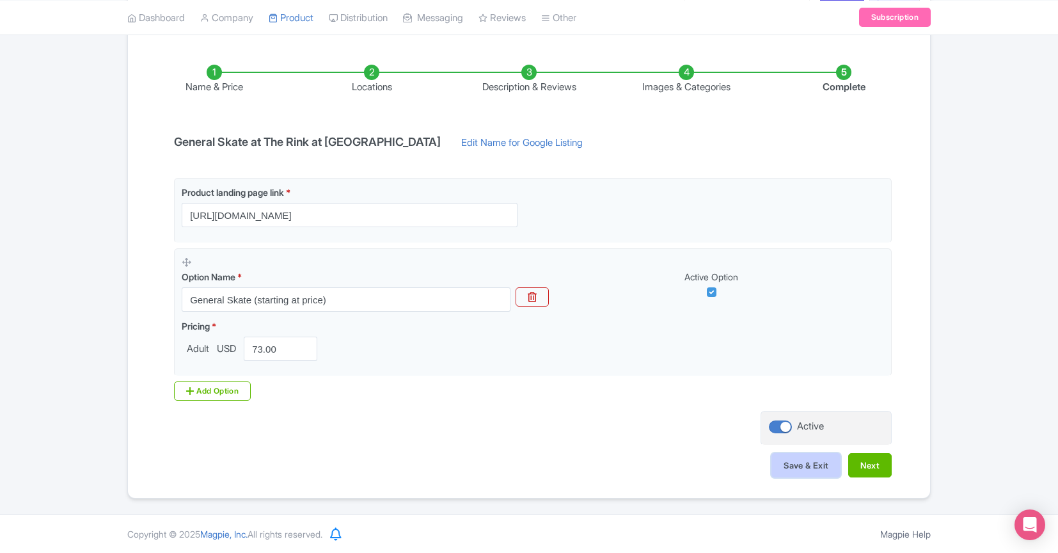
click at [813, 462] on button "Save & Exit" at bounding box center [806, 465] width 69 height 24
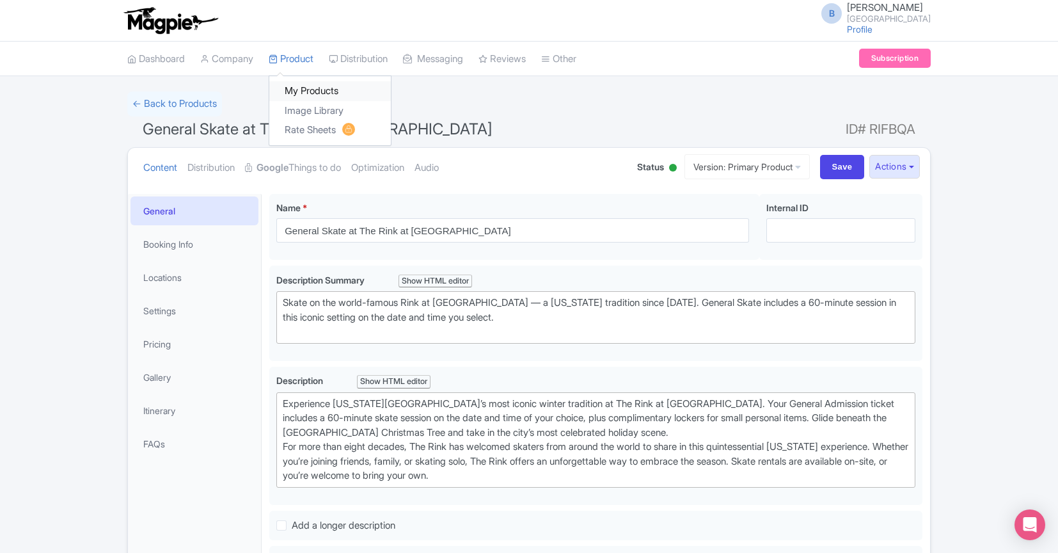
click at [300, 86] on link "My Products" at bounding box center [330, 91] width 122 height 20
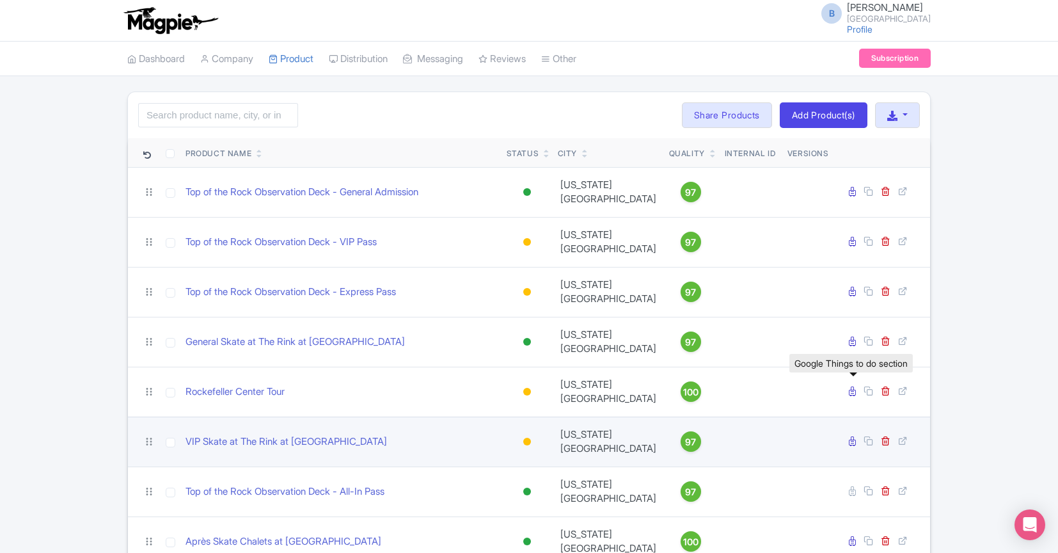
click at [854, 436] on icon at bounding box center [852, 441] width 7 height 10
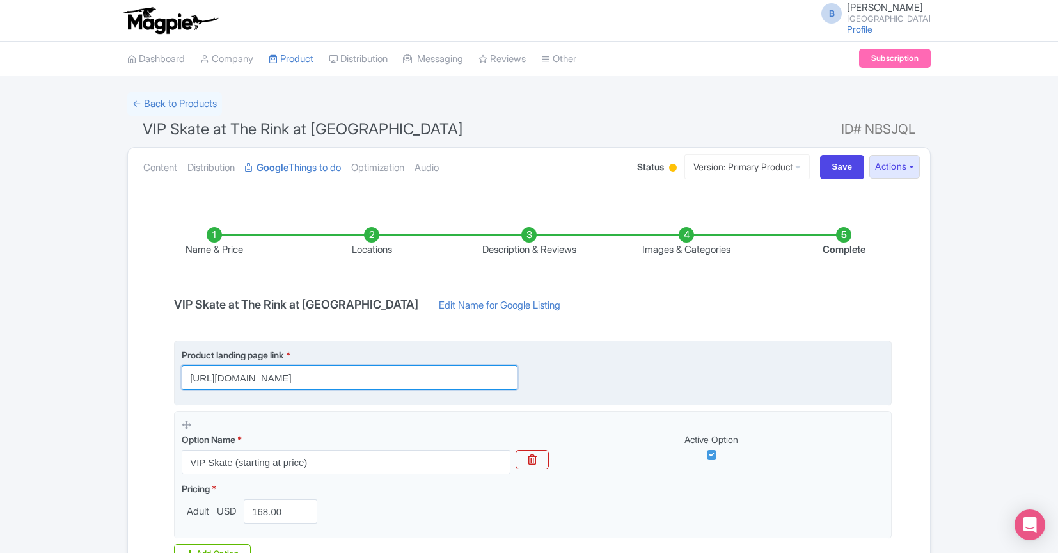
click at [473, 377] on input "[URL][DOMAIN_NAME]" at bounding box center [350, 377] width 336 height 24
paste input "&utm_campaign=20716997989&utm_content=english_vipskate"
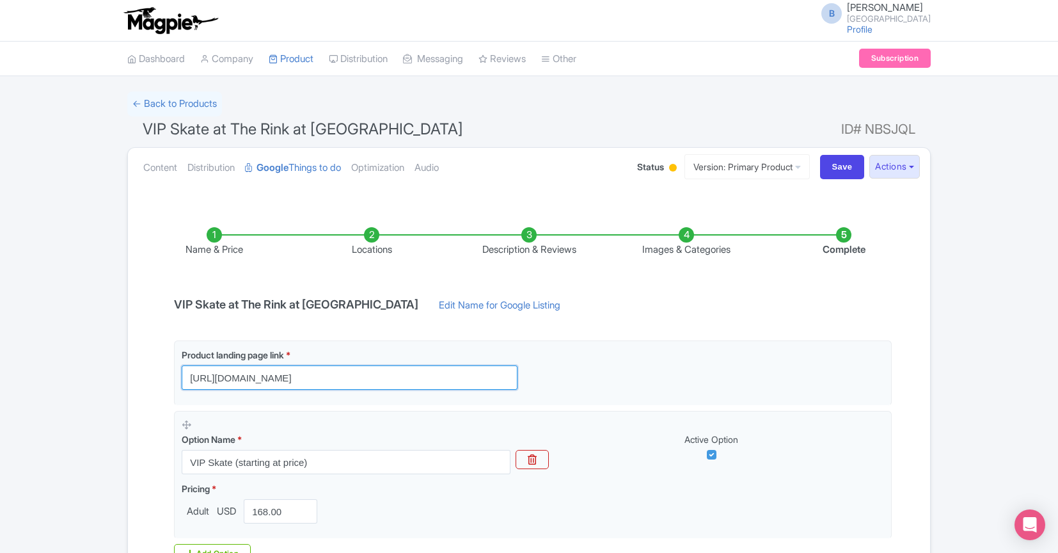
type input "[URL][DOMAIN_NAME]"
click at [921, 379] on div "Name & Price Locations Description & Reviews Images & Categories Complete VIP S…" at bounding box center [529, 427] width 787 height 451
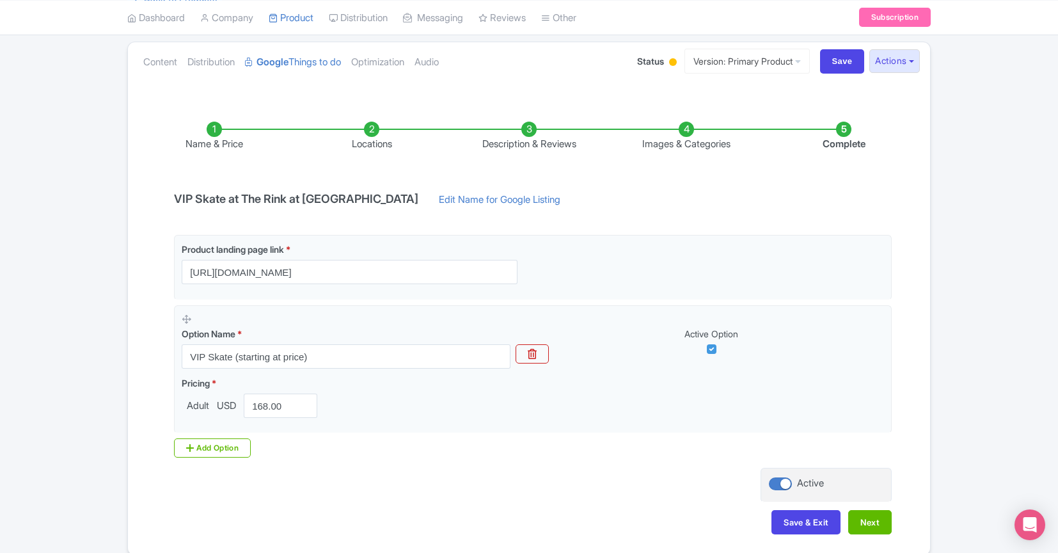
scroll to position [163, 0]
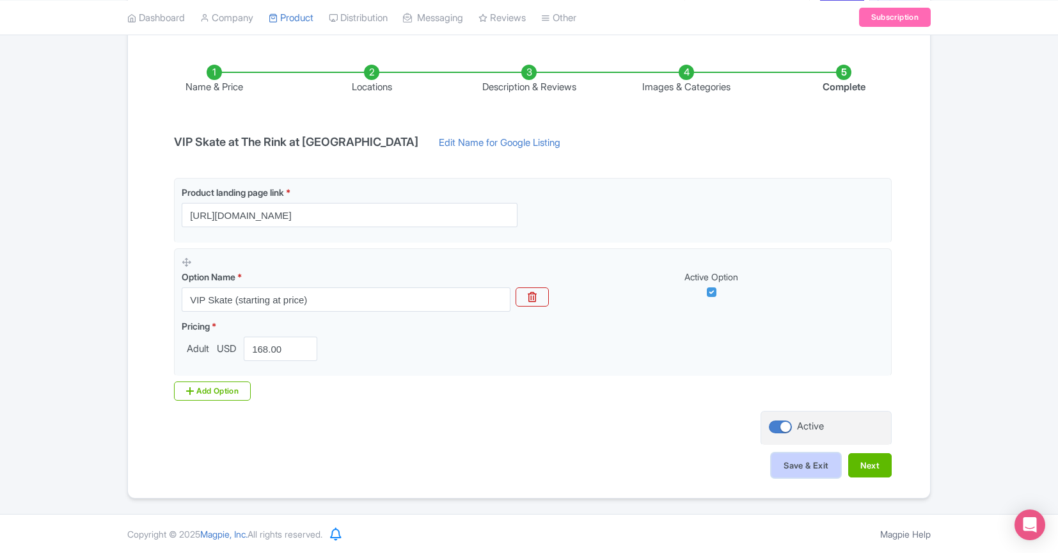
click at [806, 467] on button "Save & Exit" at bounding box center [806, 465] width 69 height 24
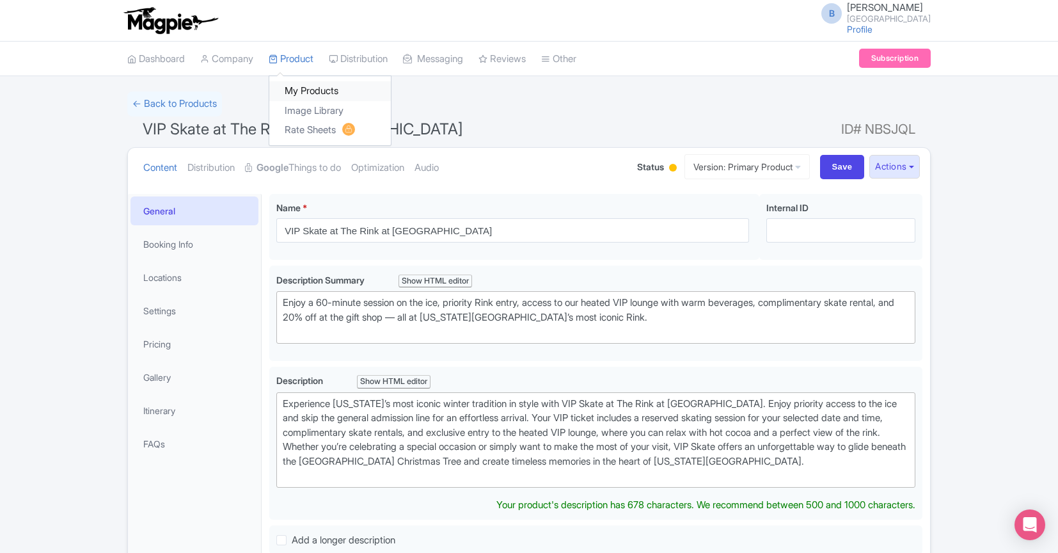
click at [310, 91] on link "My Products" at bounding box center [330, 91] width 122 height 20
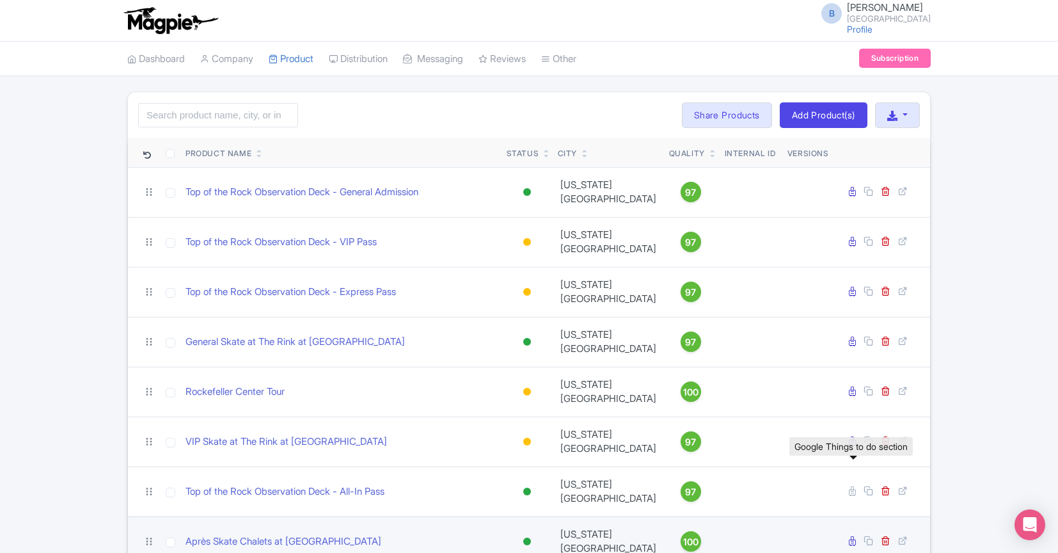
click at [852, 535] on link at bounding box center [854, 541] width 10 height 12
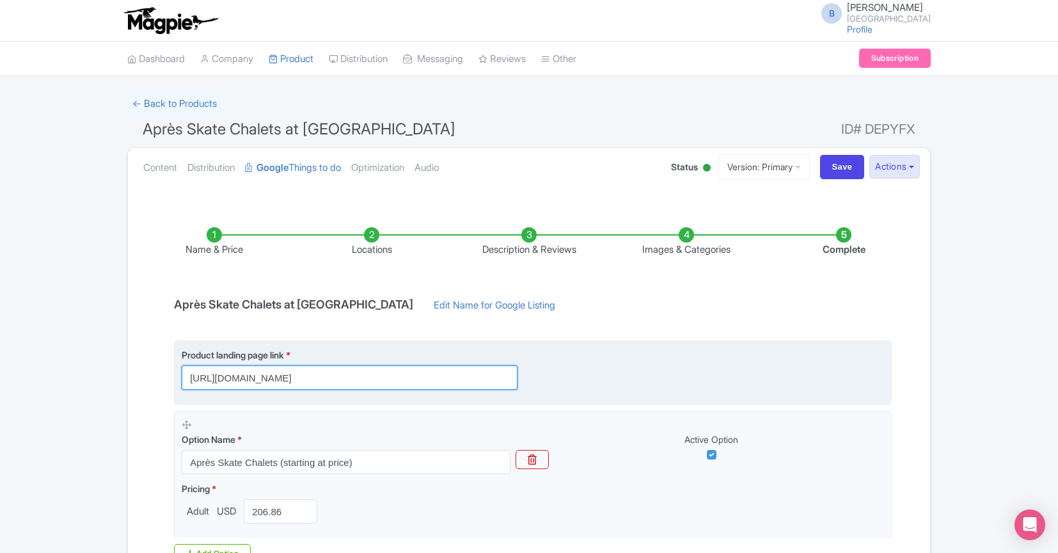
click at [462, 379] on input "https://www.rockefellercenter.com/buy-tickets/the-rink-chalets/?utm_source=goog…" at bounding box center [350, 377] width 336 height 24
paste input "&utm_campaign=20716997989&utm_content=english_chalets"
type input "https://www.rockefellercenter.com/buy-tickets/the-rink-chalets/?utm_source=goog…"
click at [679, 380] on div "Product landing page link * https://www.rockefellercenter.com/buy-tickets/the-r…" at bounding box center [533, 369] width 703 height 42
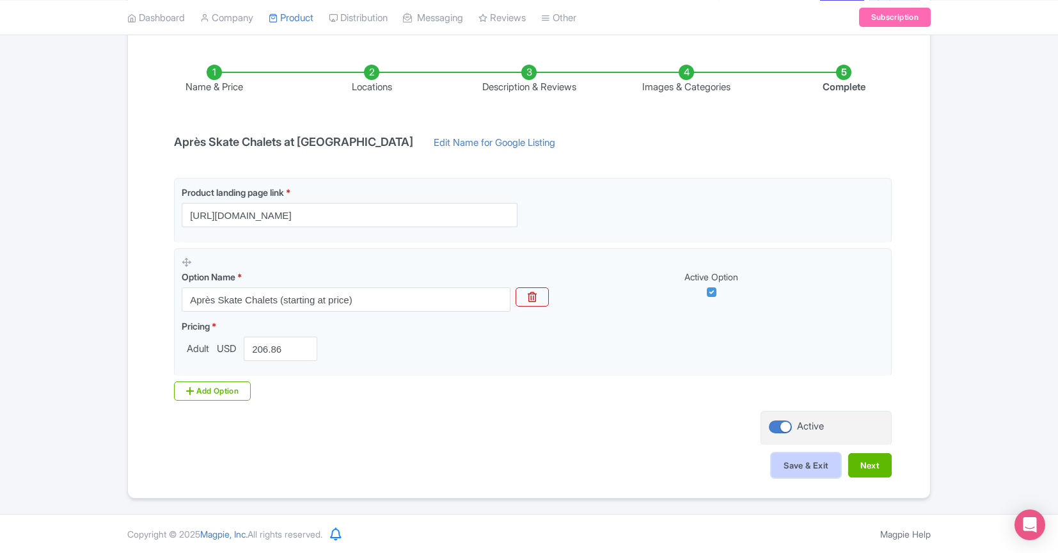
scroll to position [154, 0]
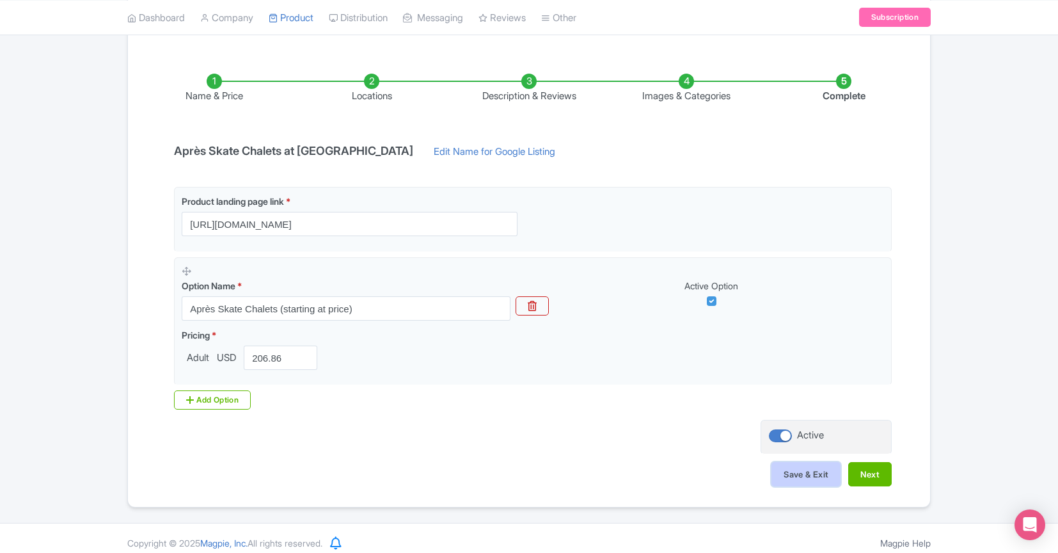
click at [799, 468] on button "Save & Exit" at bounding box center [806, 474] width 69 height 24
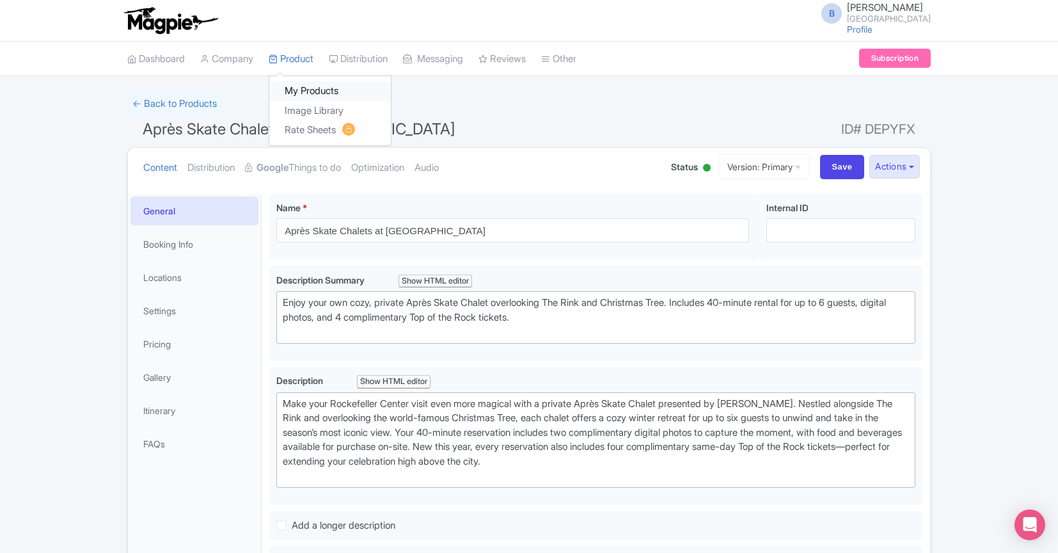
click at [310, 83] on link "My Products" at bounding box center [330, 91] width 122 height 20
